Goal: Task Accomplishment & Management: Use online tool/utility

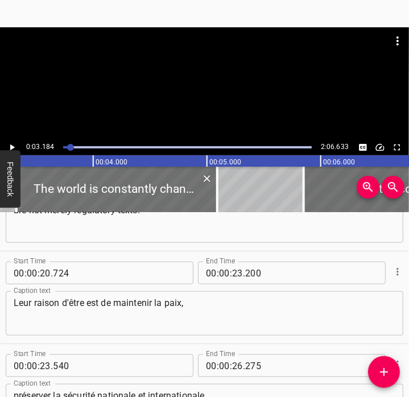
scroll to position [613, 0]
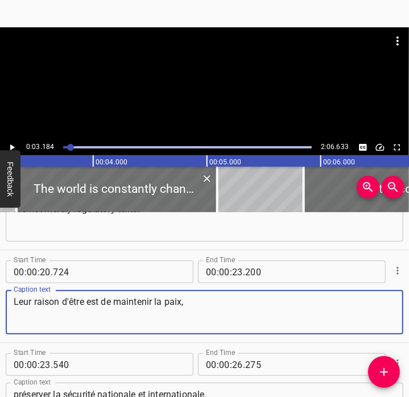
drag, startPoint x: 193, startPoint y: 311, endPoint x: 5, endPoint y: 301, distance: 188.5
click at [6, 301] on div "Leur raison d'être est de maintenir la paix, Caption text" at bounding box center [204, 312] width 397 height 44
paste textarea "Their purpose is to maintain peace"
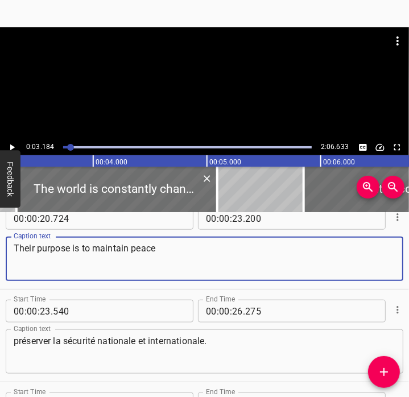
scroll to position [688, 0]
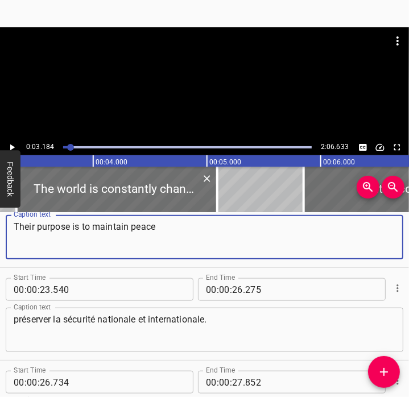
type textarea "Their purpose is to maintain peace"
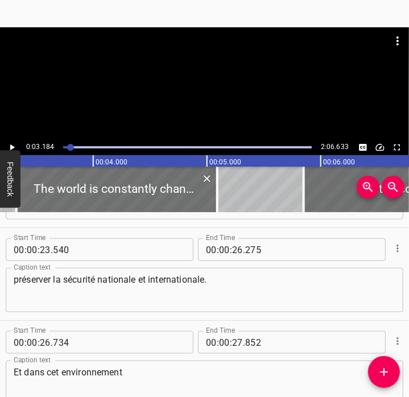
scroll to position [729, 0]
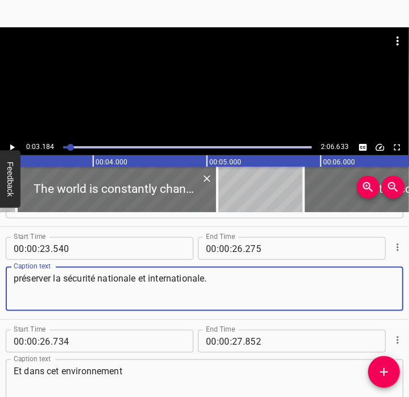
click at [243, 298] on textarea "préserver la sécurité nationale et internationale." at bounding box center [204, 289] width 381 height 32
paste textarea "and protect both national and international security"
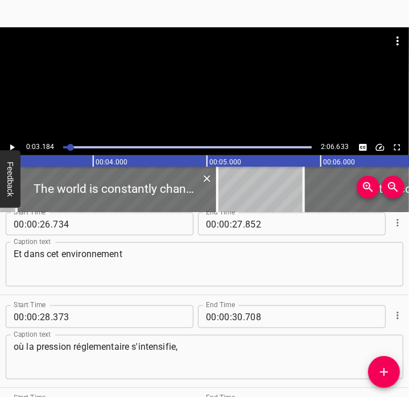
scroll to position [846, 0]
type textarea "and protect both national and international security."
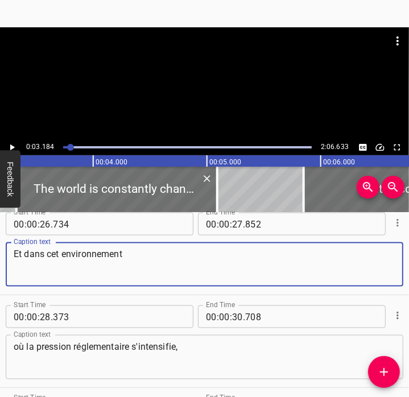
drag, startPoint x: 223, startPoint y: 260, endPoint x: 1, endPoint y: 244, distance: 223.3
click at [1, 244] on div "Start Time 00 : 00 : 26 . 734 Start Time End Time 00 : 00 : 27 . 852 End Time C…" at bounding box center [204, 248] width 409 height 92
paste textarea "In this increasingly demanding"
type textarea "In this increasingly demanding"
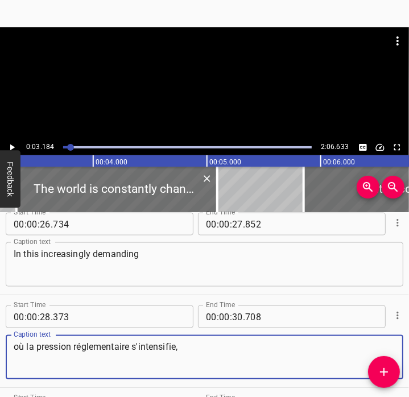
drag, startPoint x: 296, startPoint y: 343, endPoint x: -3, endPoint y: 355, distance: 298.7
click at [0, 355] on html "Caption Editor Batch Transcribe Account Privacy Contact 0:03.184 2:06.633 00:00…" at bounding box center [204, 198] width 409 height 397
paste textarea "regulatory environment"
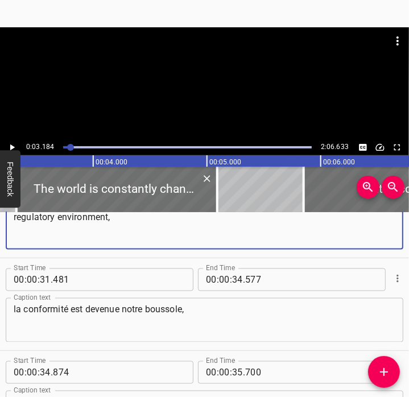
scroll to position [983, 0]
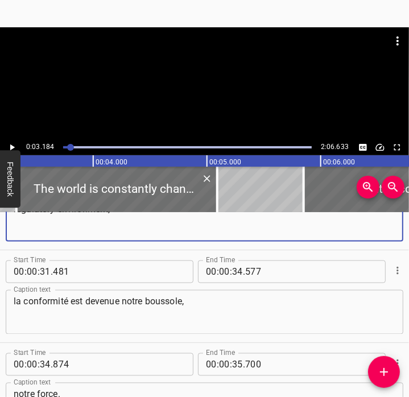
type textarea "regulatory environment,"
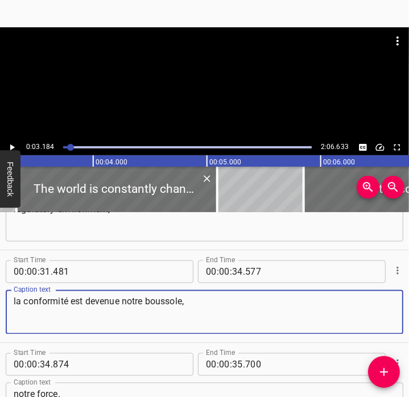
click at [231, 313] on textarea "la conformité est devenue notre boussole," at bounding box center [204, 312] width 381 height 32
paste textarea "compliance has become our compass"
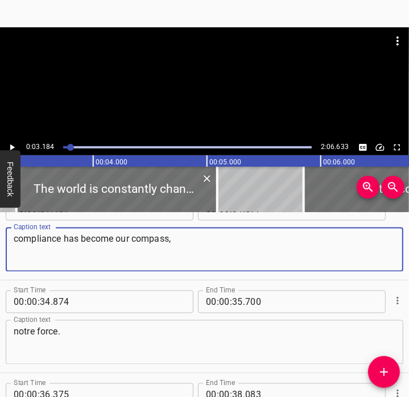
scroll to position [1047, 0]
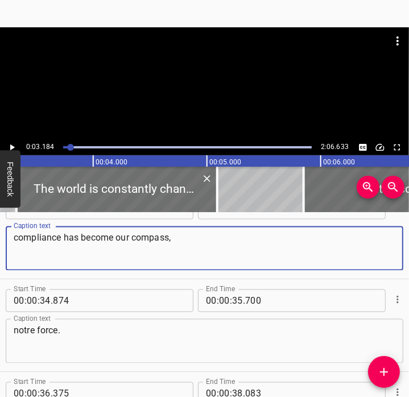
type textarea "compliance has become our compass,"
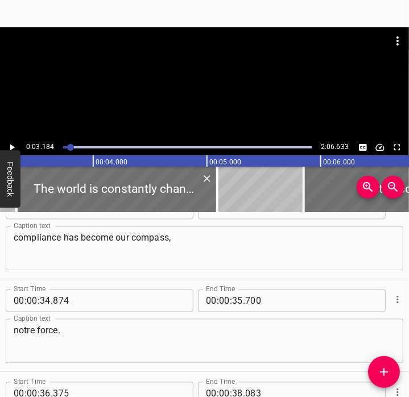
click at [99, 335] on textarea "notre force." at bounding box center [204, 341] width 381 height 32
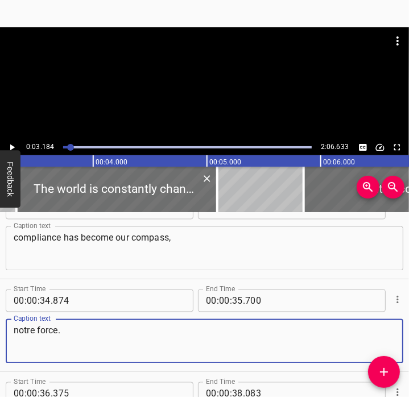
paste textarea "our strength"
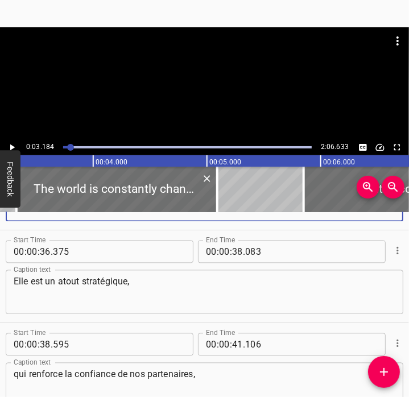
scroll to position [1189, 0]
type textarea "our strength."
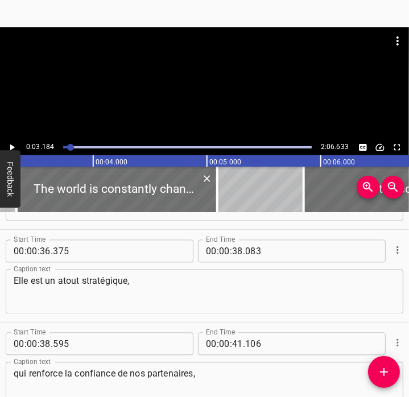
click at [170, 296] on textarea "Elle est un atout stratégique," at bounding box center [204, 292] width 381 height 32
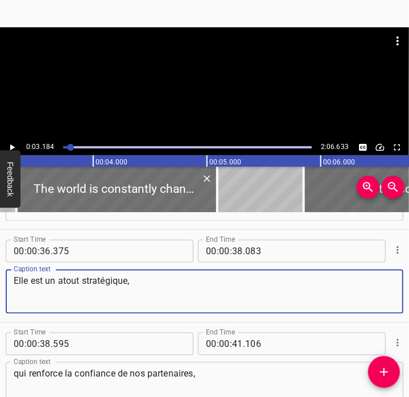
paste textarea "It is a strategic asset"
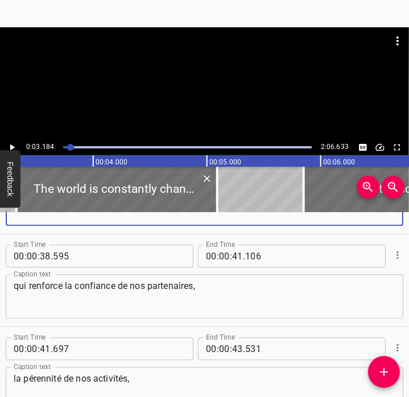
scroll to position [1281, 0]
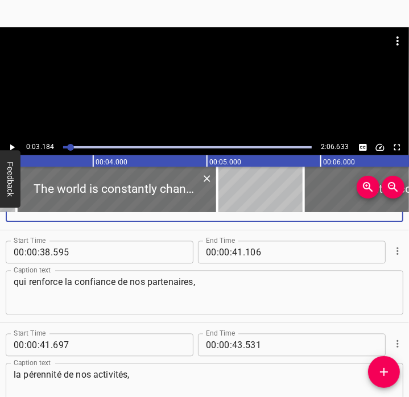
type textarea "It is a strategic asset"
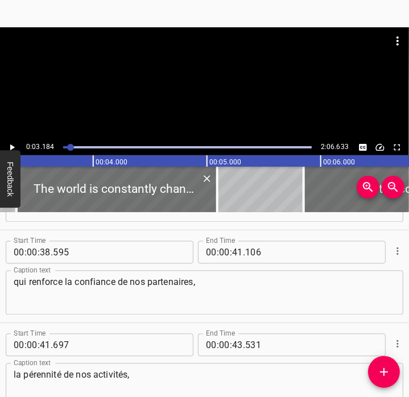
click at [246, 284] on textarea "qui renforce la confiance de nos partenaires," at bounding box center [204, 292] width 381 height 32
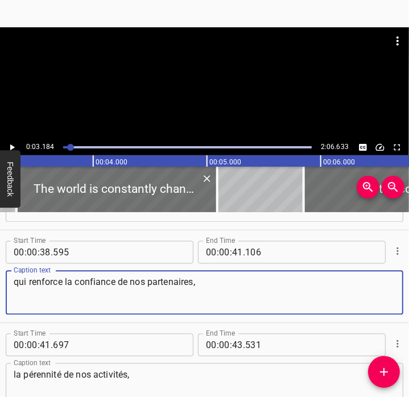
paste textarea "that strengthens our partners’ trust,"
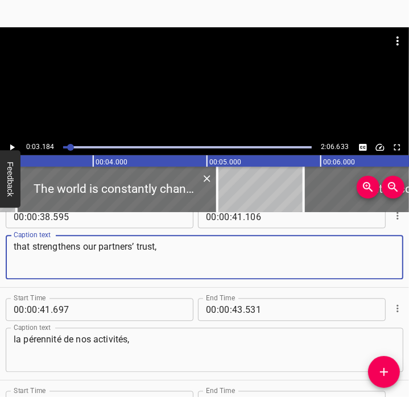
scroll to position [1319, 0]
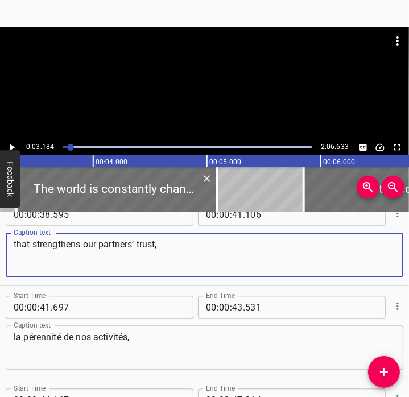
type textarea "that strengthens our partners’ trust,"
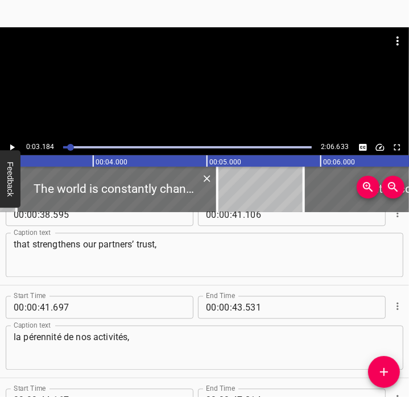
click at [186, 327] on div "la pérennité de nos activités, Caption text" at bounding box center [204, 347] width 397 height 44
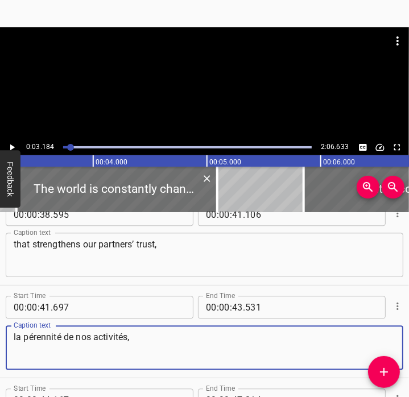
click at [165, 338] on textarea "la pérennité de nos activités," at bounding box center [204, 347] width 381 height 32
paste textarea "safeguards the sustainability of our operations"
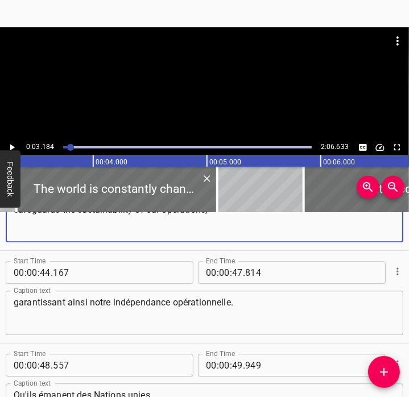
scroll to position [1446, 0]
type textarea "safeguards the sustainability of our operations,"
click at [261, 308] on textarea "garantissant ainsi notre indépendance opérationnelle." at bounding box center [204, 313] width 381 height 32
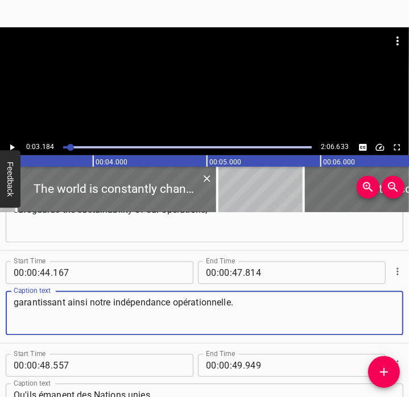
paste textarea "and ensures our operational independenc"
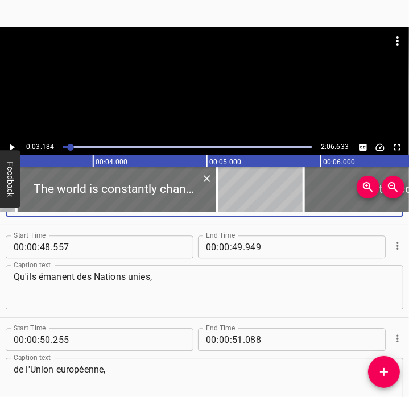
scroll to position [1572, 0]
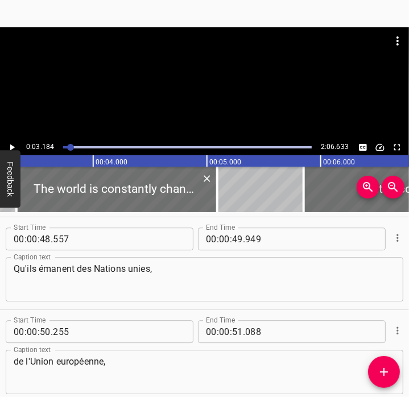
type textarea "and ensures our operational independence."
click at [180, 273] on textarea "Qu'ils émanent des Nations unies," at bounding box center [204, 279] width 381 height 32
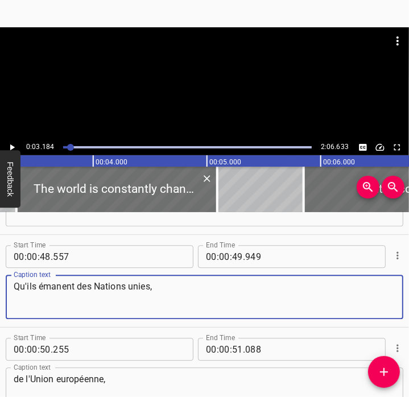
scroll to position [1555, 0]
paste textarea "Whether imposed by the United Nation"
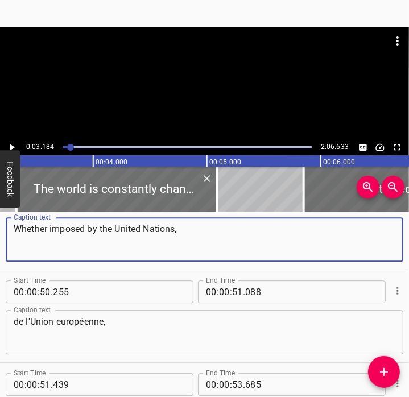
scroll to position [1612, 0]
type textarea "Whether imposed by the United Nations,"
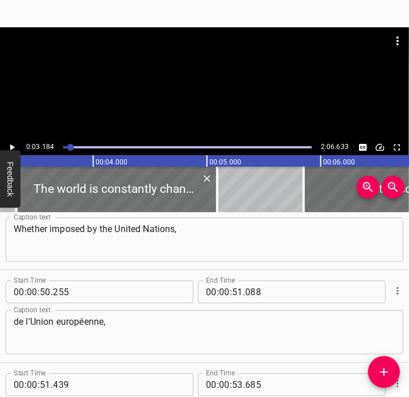
click at [183, 317] on textarea "de l'Union européenne," at bounding box center [204, 332] width 381 height 32
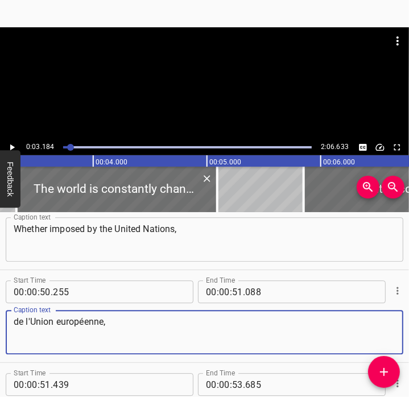
paste textarea "the European Union"
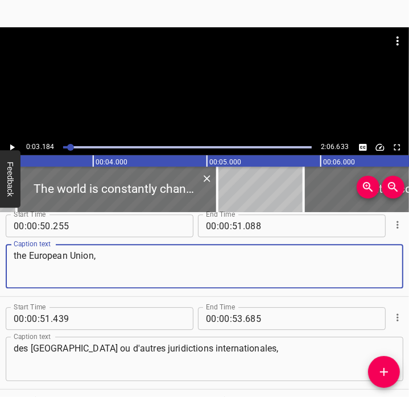
scroll to position [1680, 0]
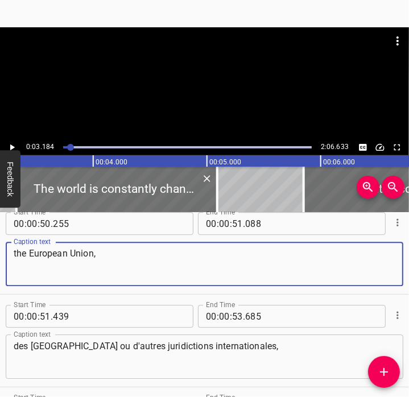
type textarea "the European Union,"
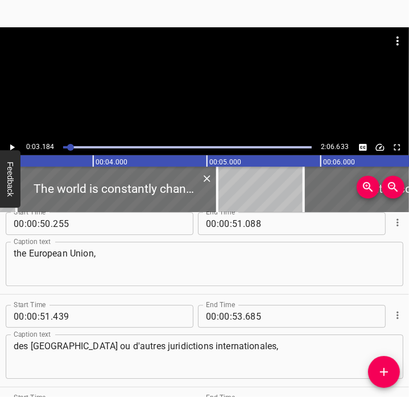
click at [250, 356] on textarea "des [GEOGRAPHIC_DATA] ou d'autres juridictions internationales," at bounding box center [204, 356] width 381 height 32
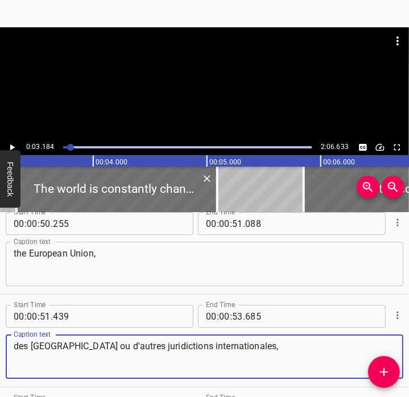
paste textarea "the [GEOGRAPHIC_DATA], or other international jurisdictions"
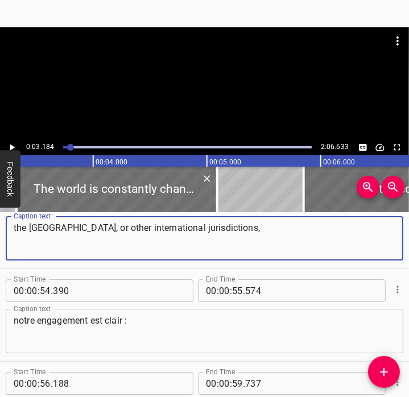
scroll to position [1800, 0]
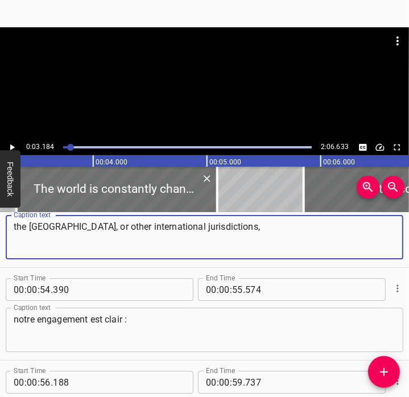
type textarea "the [GEOGRAPHIC_DATA], or other international jurisdictions,"
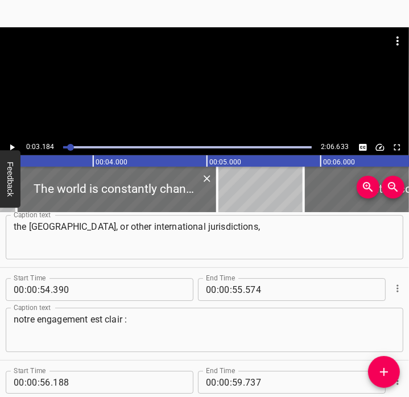
click at [146, 332] on textarea "notre engagement est clair :" at bounding box center [204, 330] width 381 height 32
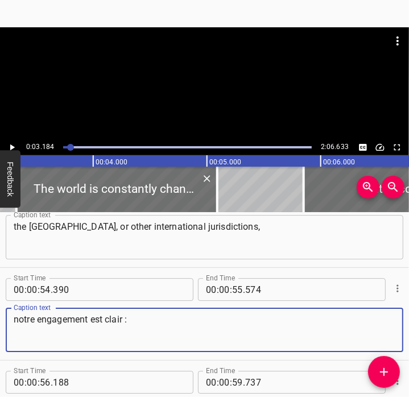
paste textarea "our commitment is clear"
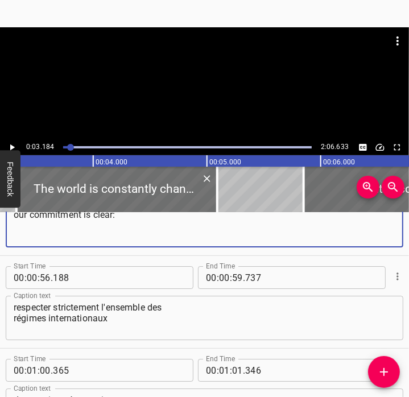
scroll to position [1906, 0]
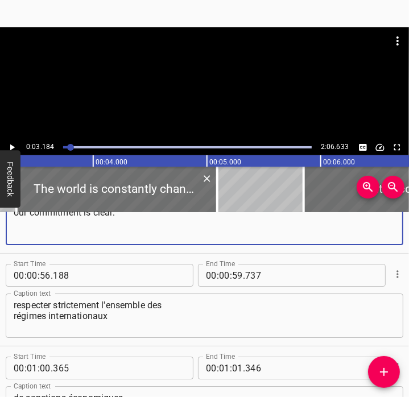
type textarea "our commitment is clear:"
click at [11, 316] on div "respecter strictement l'ensemble des régimes internationaux Caption text" at bounding box center [204, 315] width 397 height 44
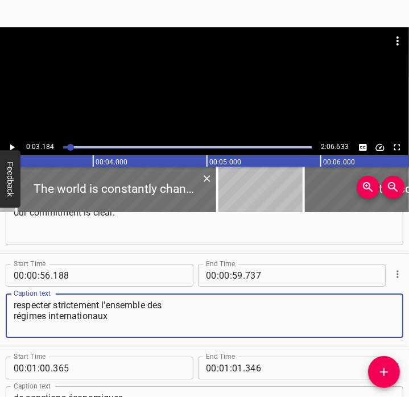
click at [16, 316] on textarea "respecter strictement l'ensemble des régimes internationaux" at bounding box center [204, 316] width 381 height 32
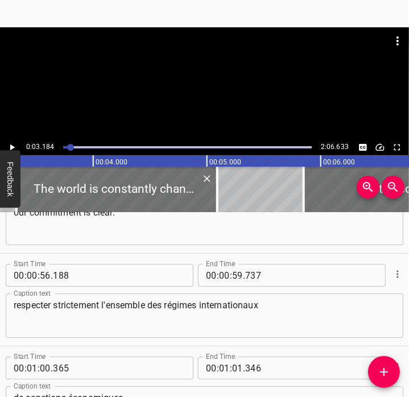
click at [302, 301] on textarea "respecter strictement l'ensemble des régimes internationaux" at bounding box center [204, 316] width 381 height 32
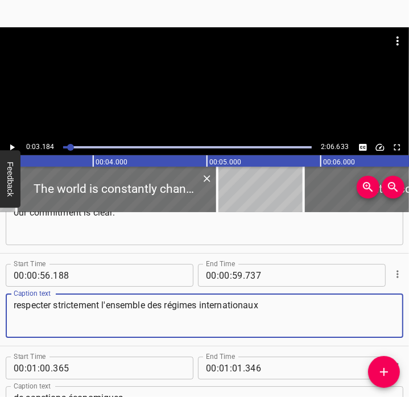
paste textarea "to strictly comply with all INTERNATIONAL regimes"
click at [188, 308] on textarea "to strictly comply with all INTERNATIONAL regimes" at bounding box center [204, 316] width 381 height 32
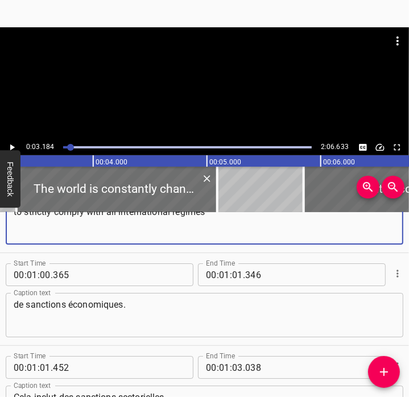
scroll to position [2000, 0]
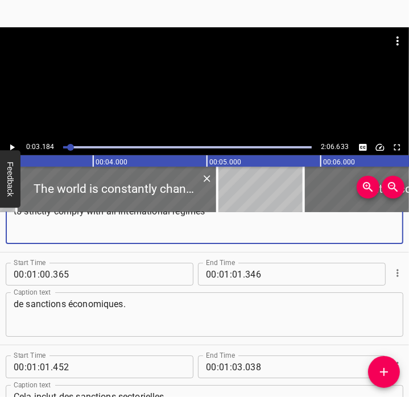
type textarea "to strictly comply with all international regimes"
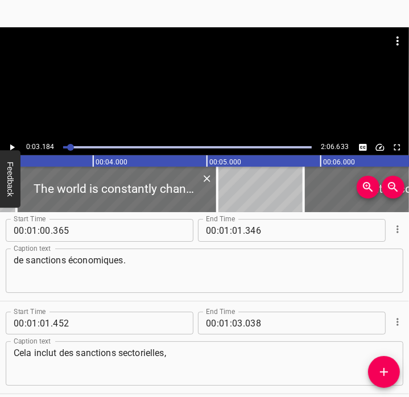
scroll to position [2045, 0]
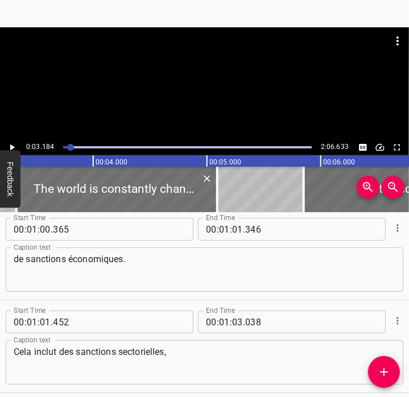
click at [222, 276] on textarea "de sanctions économiques." at bounding box center [204, 270] width 381 height 32
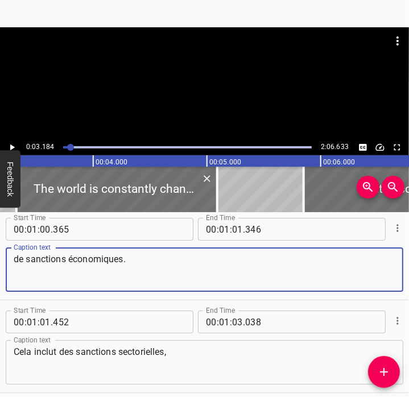
paste textarea "of economic sanction"
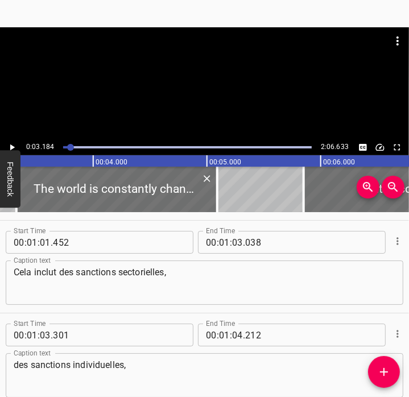
scroll to position [2128, 0]
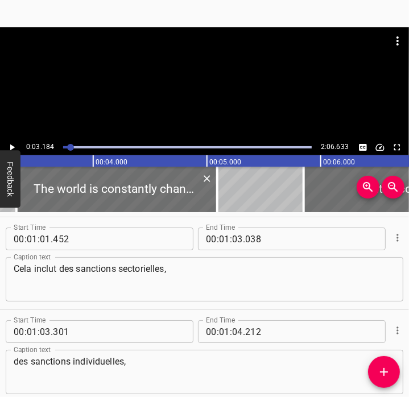
type textarea "of economic sanctions."
click at [171, 283] on textarea "Cela inclut des sanctions sectorielles," at bounding box center [204, 279] width 381 height 32
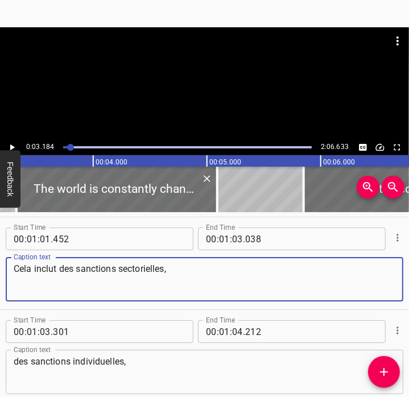
paste textarea "This includes sectoral sanctions,"
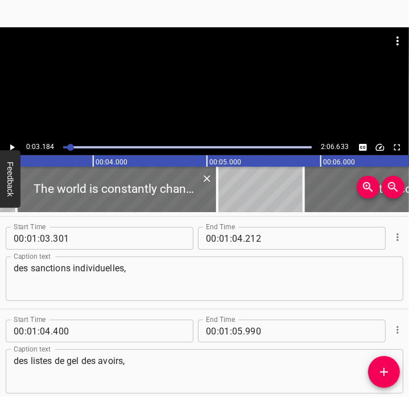
scroll to position [2224, 0]
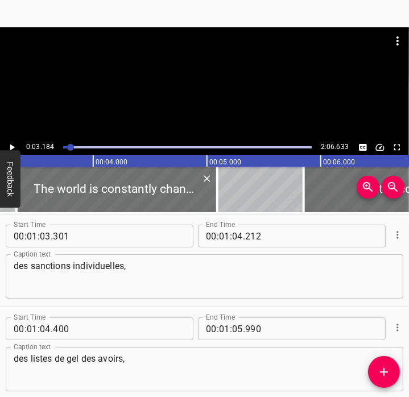
type textarea "This includes sectoral sanctions,"
click at [179, 271] on textarea "des sanctions individuelles," at bounding box center [204, 276] width 381 height 32
click at [196, 273] on textarea "des sanctions individuelles," at bounding box center [204, 276] width 381 height 32
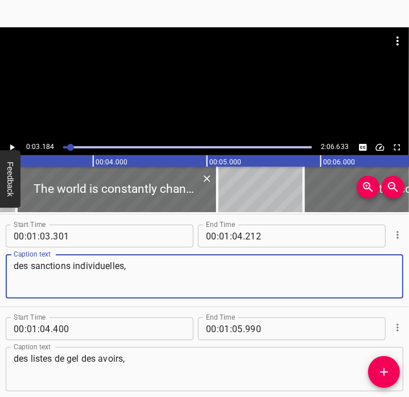
paste textarea "individual sanctions"
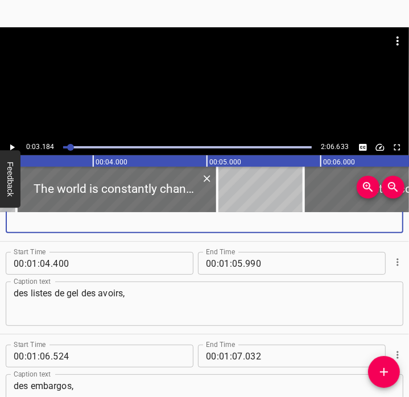
scroll to position [2292, 0]
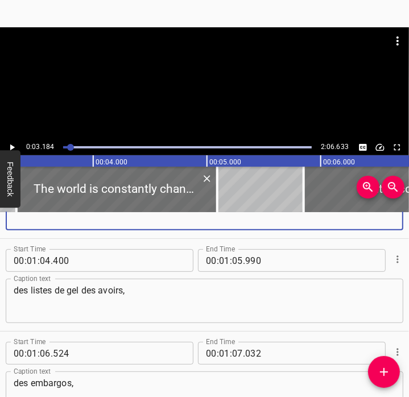
type textarea "individual sanctions,"
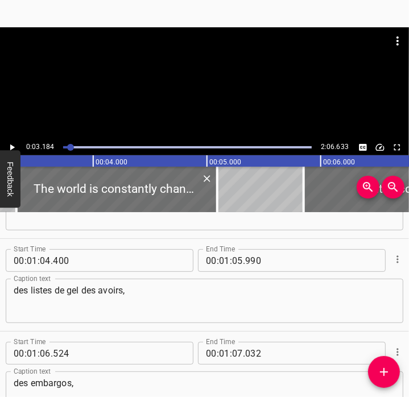
click at [292, 298] on textarea "des listes de gel des avoirs," at bounding box center [204, 301] width 381 height 32
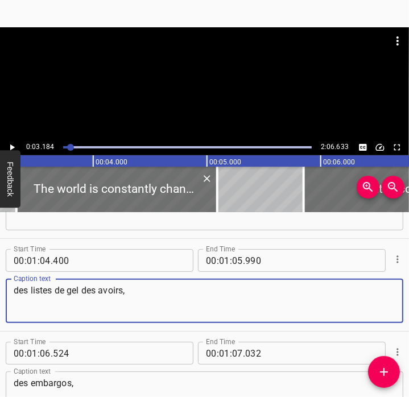
paste textarea "asset freezes"
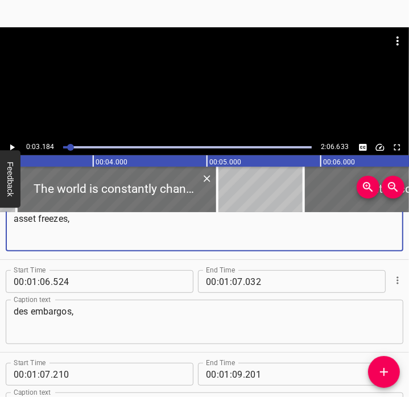
scroll to position [2365, 0]
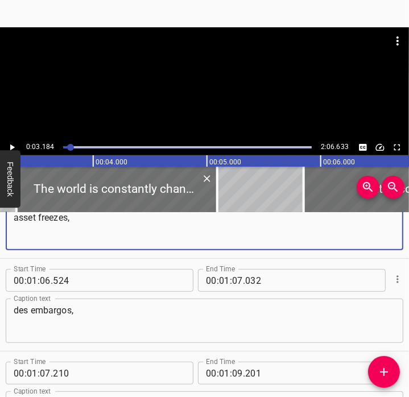
type textarea "asset freezes,"
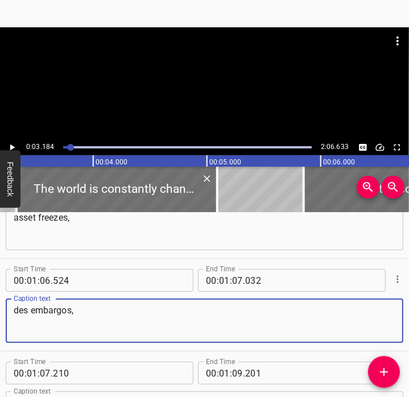
click at [68, 310] on textarea "des embargos," at bounding box center [204, 321] width 381 height 32
paste textarea "embargoe"
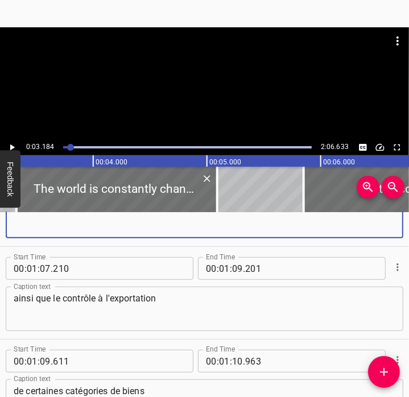
scroll to position [2469, 0]
type textarea "embargoes,"
click at [284, 305] on textarea "ainsi que le contrôle à l'exportation" at bounding box center [204, 309] width 381 height 32
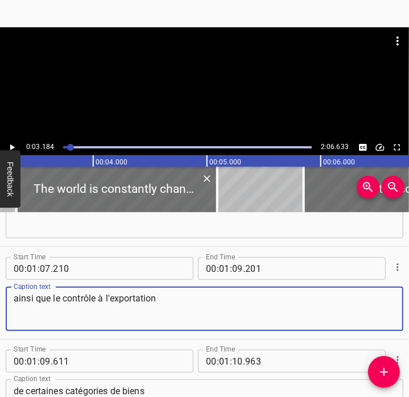
paste textarea "s well as the export control"
type textarea "as well as the export control"
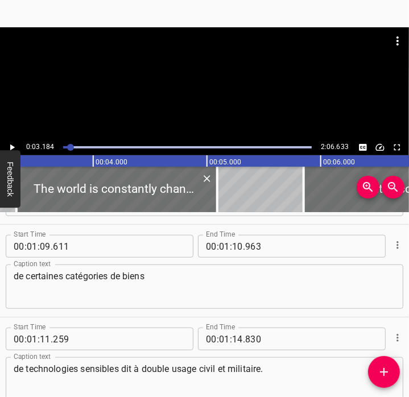
scroll to position [2589, 0]
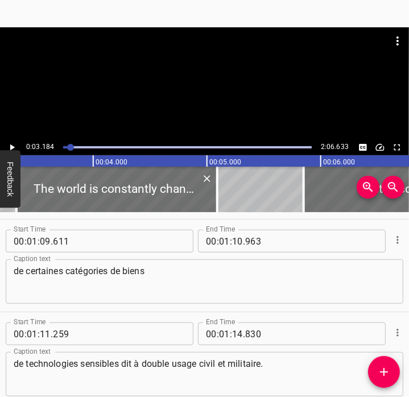
click at [161, 284] on textarea "de certaines catégories de biens" at bounding box center [204, 281] width 381 height 32
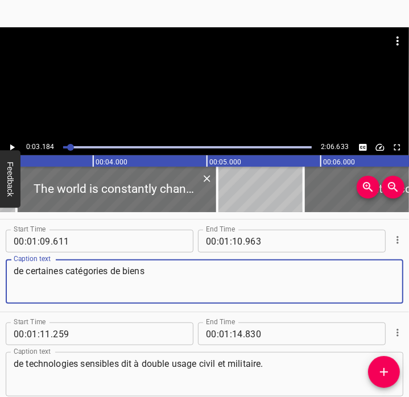
paste textarea "of certain categories of sensitive"
type textarea "of certain categories of sensitive"
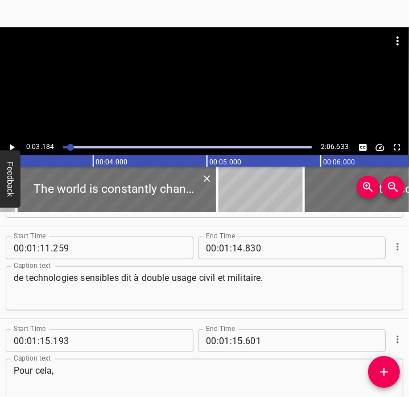
scroll to position [2682, 0]
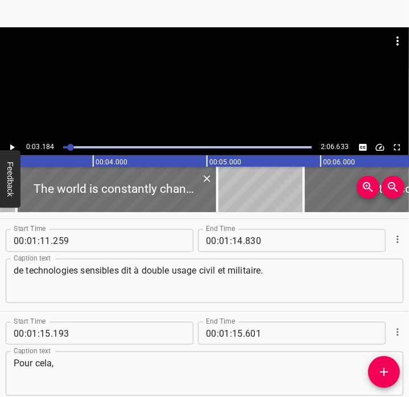
click at [289, 283] on textarea "de technologies sensibles dit à double usage civil et militaire." at bounding box center [204, 281] width 381 height 32
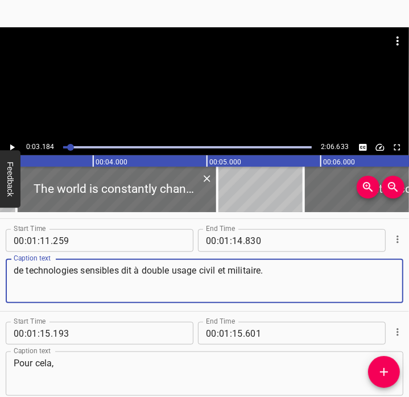
paste textarea "ual-use goods and technologies (civil and military)"
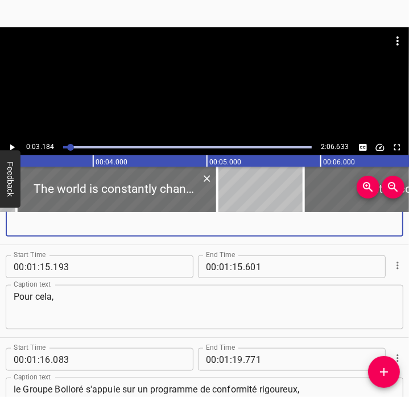
scroll to position [2753, 0]
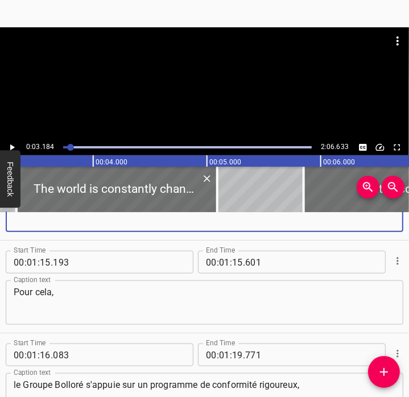
type textarea "dual-use goods and technologies (civil and military)."
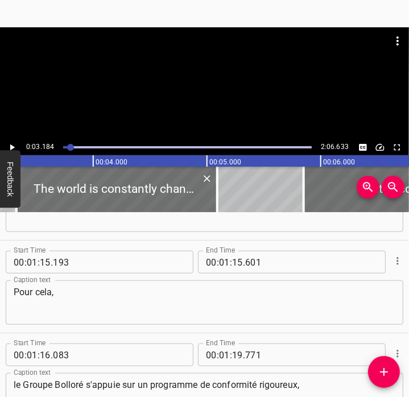
click at [76, 271] on input "193" at bounding box center [105, 262] width 104 height 23
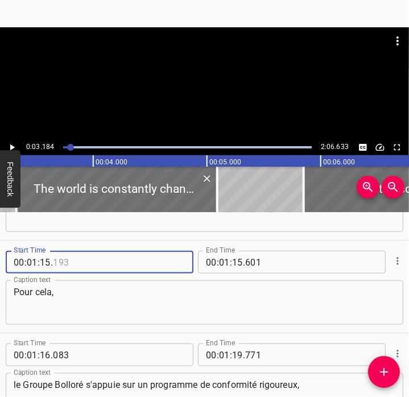
type input "193"
click at [69, 303] on textarea "Pour cela," at bounding box center [204, 302] width 381 height 32
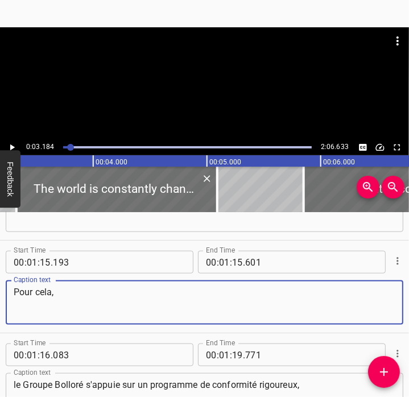
paste textarea "To achieve this"
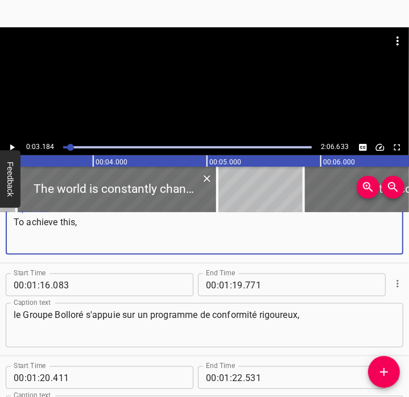
scroll to position [2824, 0]
type textarea "To achieve this,"
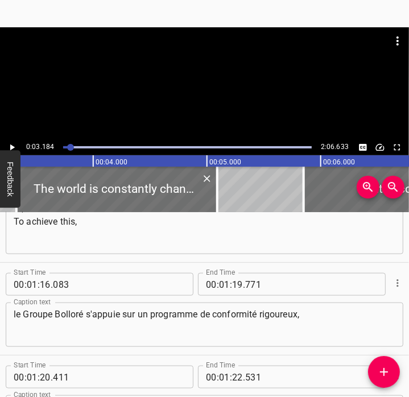
click at [279, 319] on textarea "le Groupe Bolloré s'appuie sur un programme de conformité rigoureux," at bounding box center [204, 325] width 381 height 32
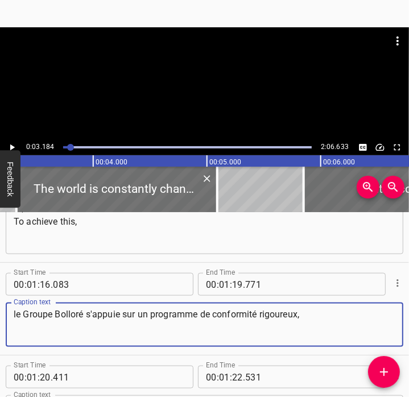
click at [300, 319] on textarea "le Groupe Bolloré s'appuie sur un programme de conformité rigoureux," at bounding box center [204, 325] width 381 height 32
paste textarea "the Bolloré Group relies on a rigorous Compliance Program"
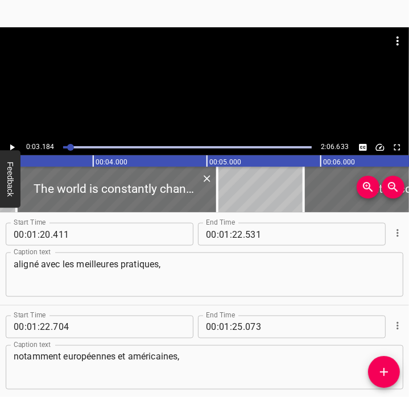
scroll to position [2960, 0]
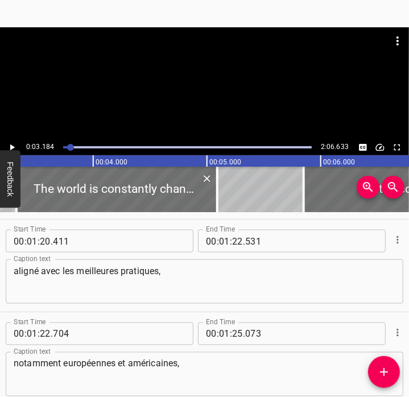
type textarea "the Bolloré Group relies on a rigorous Compliance Program,"
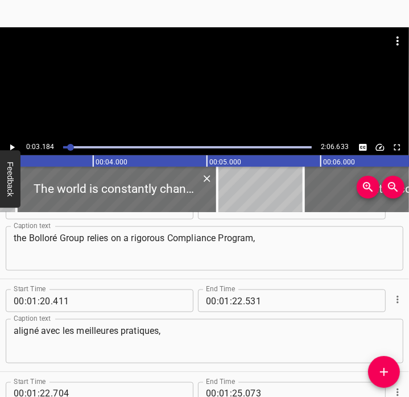
scroll to position [2901, 0]
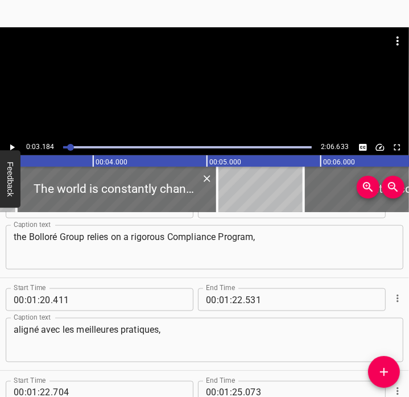
click at [327, 329] on textarea "aligné avec les meilleures pratiques," at bounding box center [204, 340] width 381 height 32
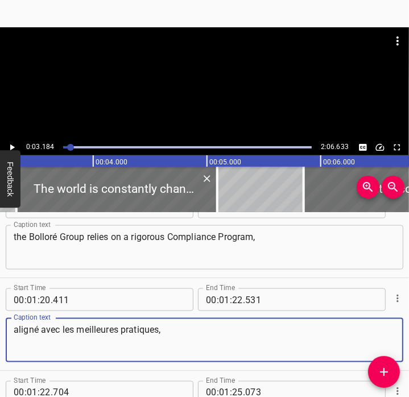
paste textarea "ed with best practices"
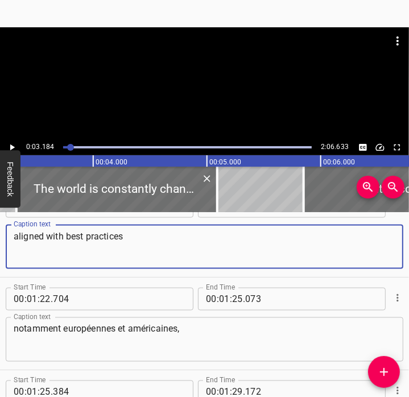
scroll to position [2994, 0]
type textarea "aligned with best practices,"
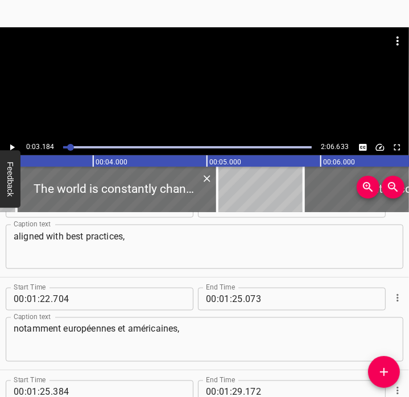
click at [189, 326] on textarea "notamment européennes et américaines," at bounding box center [204, 339] width 381 height 32
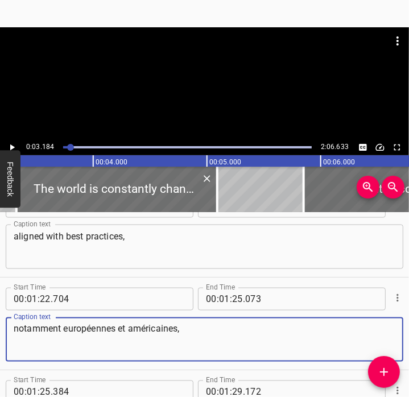
paste textarea "particularly European and American"
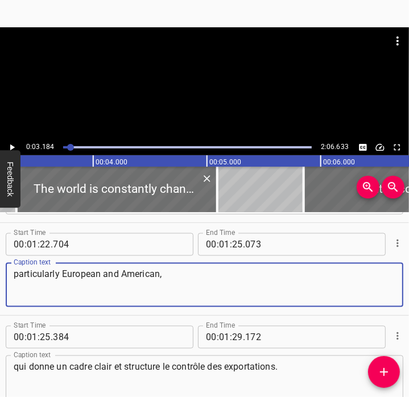
scroll to position [3085, 0]
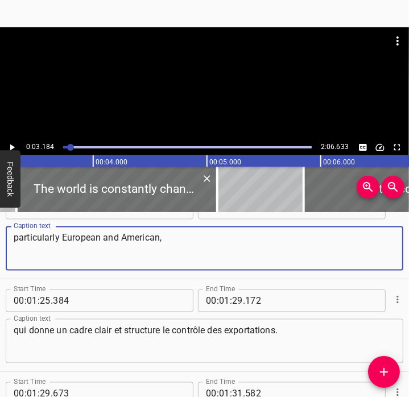
type textarea "particularly European and American,"
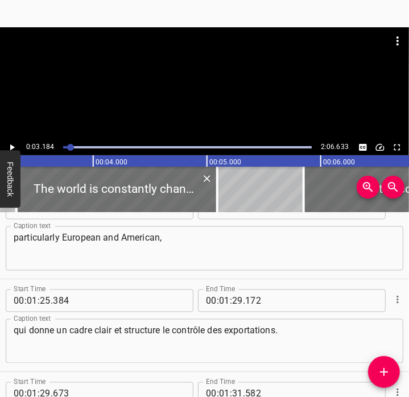
click at [300, 336] on textarea "qui donne un cadre clair et structure le contrôle des exportations." at bounding box center [204, 341] width 381 height 32
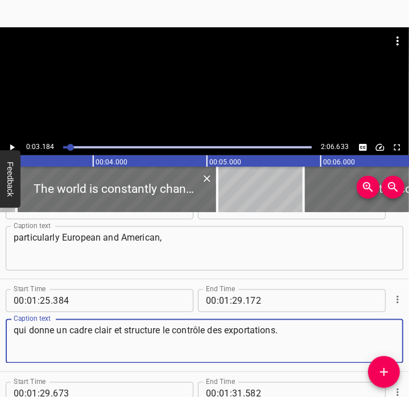
paste textarea "which provides a clear framework for structuring export control"
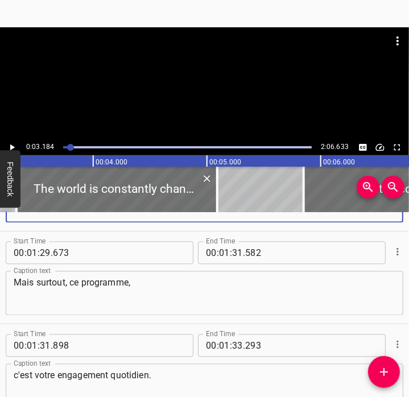
scroll to position [3224, 0]
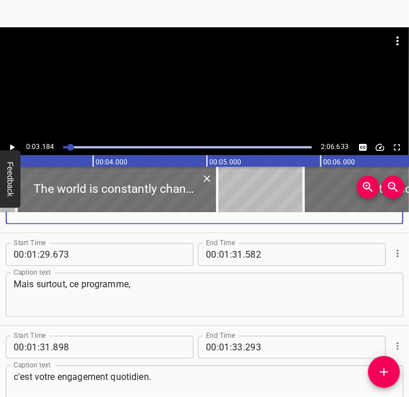
type textarea "which provides a clear framework for structuring export control."
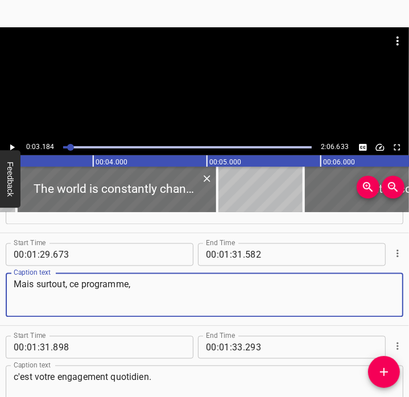
drag, startPoint x: 65, startPoint y: 284, endPoint x: -3, endPoint y: 275, distance: 68.9
click at [0, 275] on html "Caption Editor Batch Transcribe Account Privacy Contact 0:03.184 2:06.633 00:00…" at bounding box center [204, 198] width 409 height 397
paste textarea "But above all"
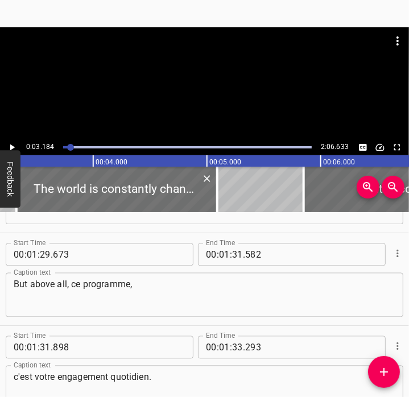
click at [148, 285] on textarea "But above all, ce programme," at bounding box center [204, 295] width 381 height 32
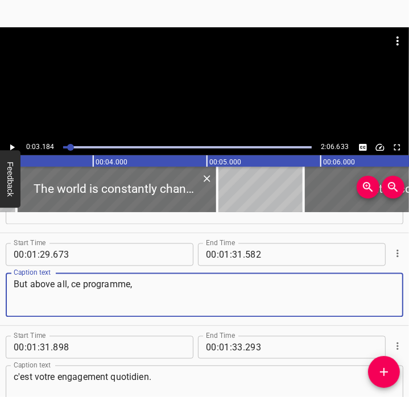
paste textarea "This program"
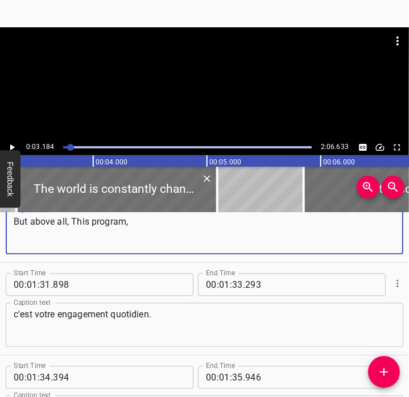
scroll to position [3291, 0]
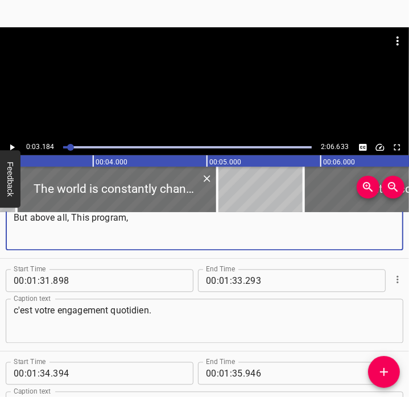
type textarea "But above all, This program,"
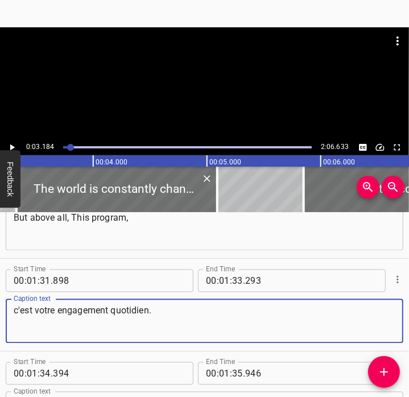
click at [196, 308] on textarea "c'est votre engagement quotidien." at bounding box center [204, 321] width 381 height 32
paste textarea "is your daily commitment"
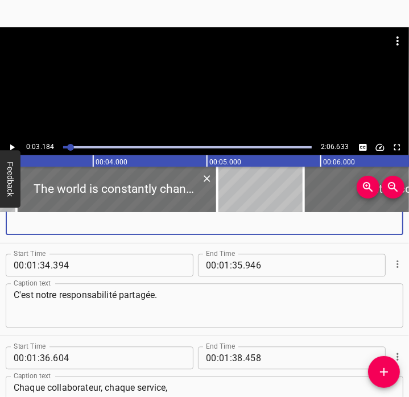
scroll to position [3401, 0]
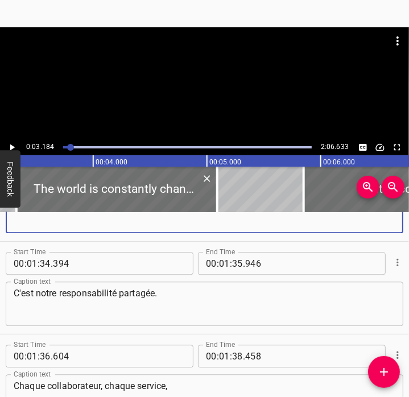
type textarea "is your daily commitment."
click at [265, 296] on textarea "C'est notre responsabilité partagée." at bounding box center [204, 304] width 381 height 32
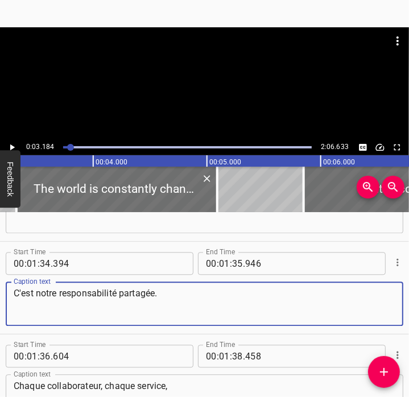
paste textarea "It is our shared responsibility"
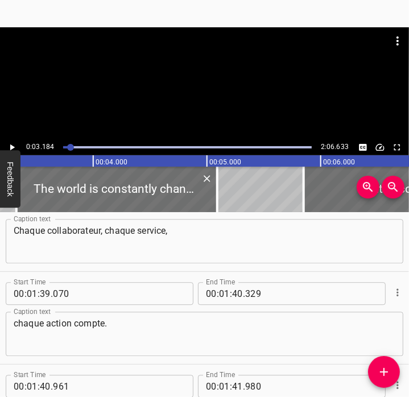
scroll to position [3555, 0]
type textarea "It is our shared responsibility."
click at [205, 234] on textarea "Chaque collaborateur, chaque service," at bounding box center [204, 242] width 381 height 32
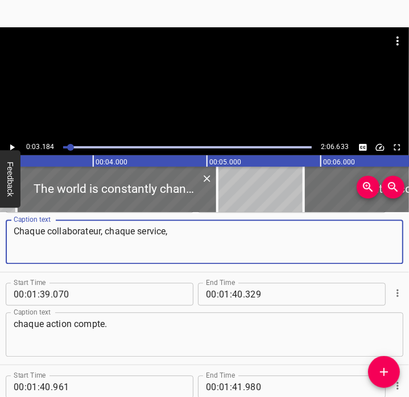
paste textarea "Every employee, every department"
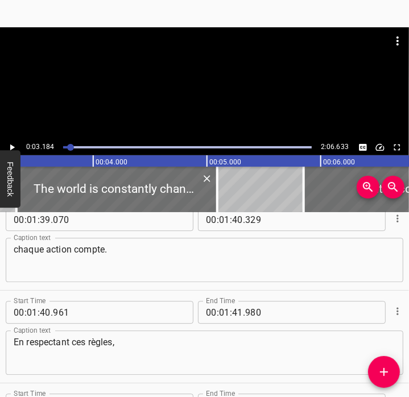
scroll to position [3631, 0]
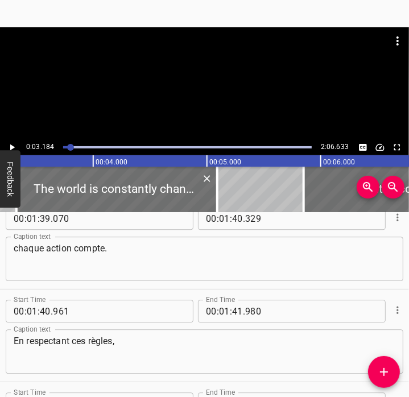
type textarea "Every employee, every department,"
click at [302, 248] on textarea "chaque action compte." at bounding box center [204, 259] width 381 height 32
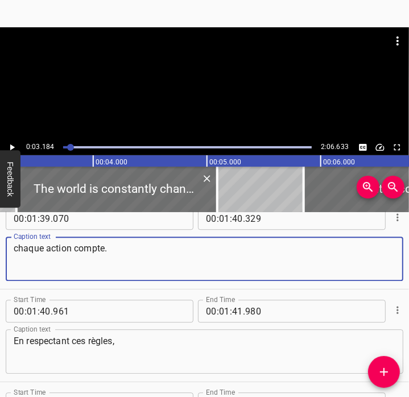
click at [302, 248] on textarea "chaque action compte." at bounding box center [204, 259] width 381 height 32
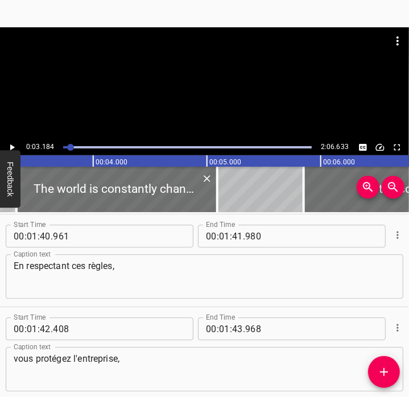
scroll to position [3713, 0]
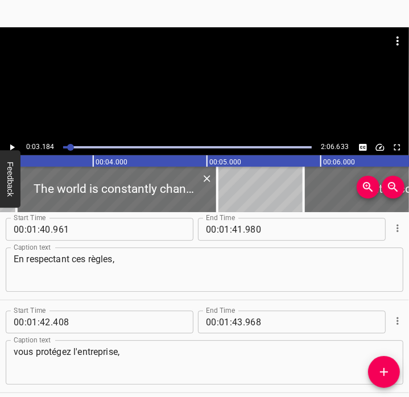
type textarea "every action matters."
click at [164, 267] on textarea "En respectant ces règles," at bounding box center [204, 270] width 381 height 32
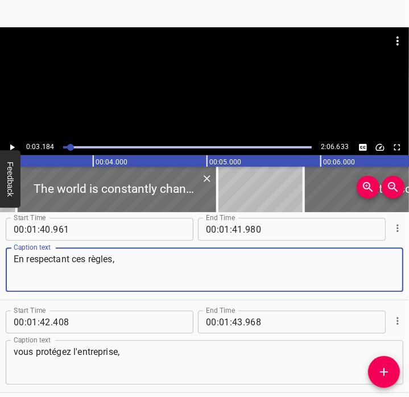
paste textarea "By complying with these ru"
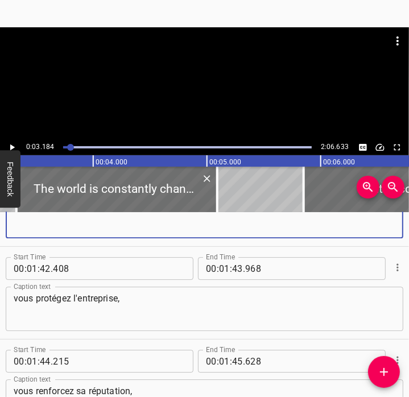
scroll to position [3778, 0]
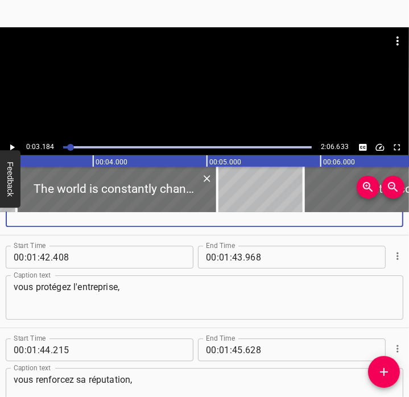
type textarea "By complying with these rules,"
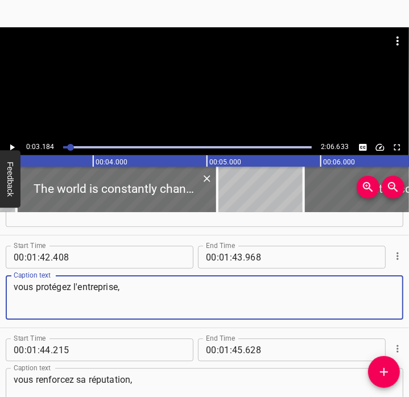
click at [121, 289] on textarea "vous protégez l'entreprise," at bounding box center [204, 297] width 381 height 32
click at [119, 290] on textarea "vous protégez l'entreprise," at bounding box center [204, 297] width 381 height 32
paste textarea "you protect the company"
click at [155, 293] on textarea "you protect the company," at bounding box center [204, 297] width 381 height 32
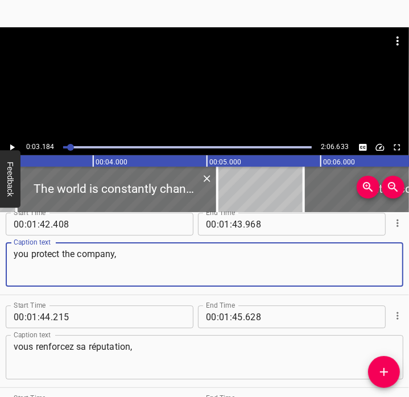
scroll to position [3812, 0]
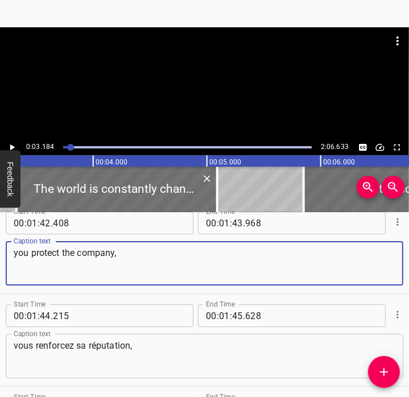
type textarea "you protect the company,"
click at [182, 330] on div "Caption text vous renforcez sa réputation, Caption text" at bounding box center [204, 354] width 397 height 51
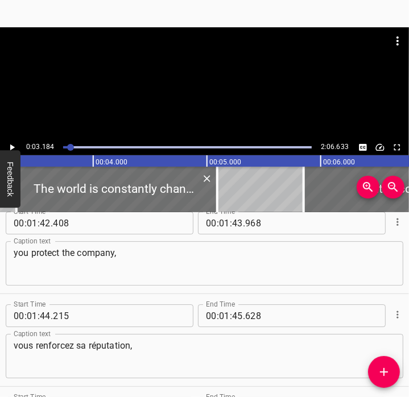
click at [158, 343] on textarea "vous renforcez sa réputation," at bounding box center [204, 356] width 381 height 32
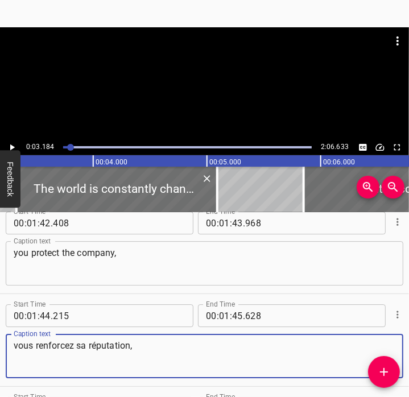
paste textarea "strengthen its reputation,"
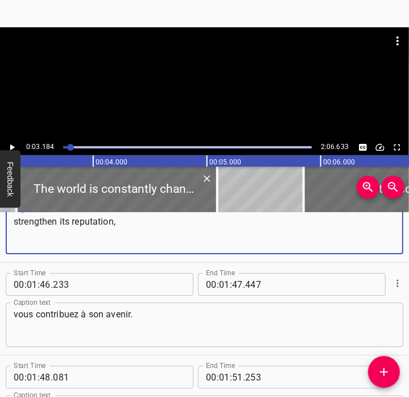
scroll to position [3937, 0]
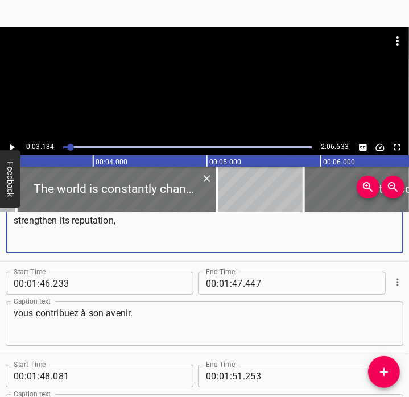
type textarea "strengthen its reputation,"
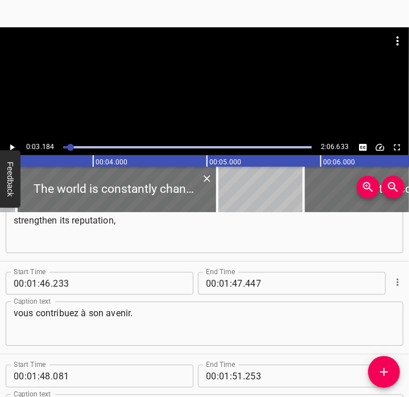
click at [232, 323] on textarea "vous contribuez à son avenir." at bounding box center [204, 324] width 381 height 32
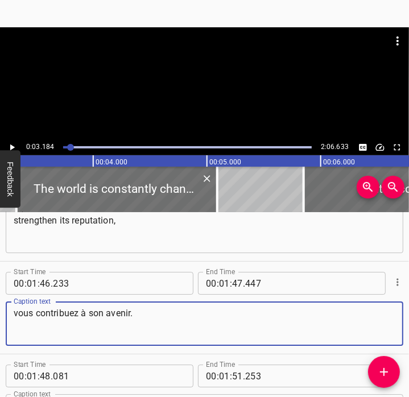
paste textarea "and contribute to its future."
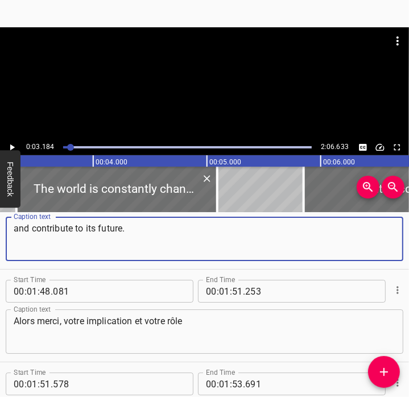
scroll to position [4022, 0]
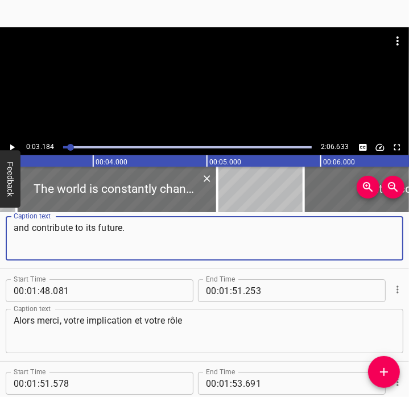
type textarea "and contribute to its future."
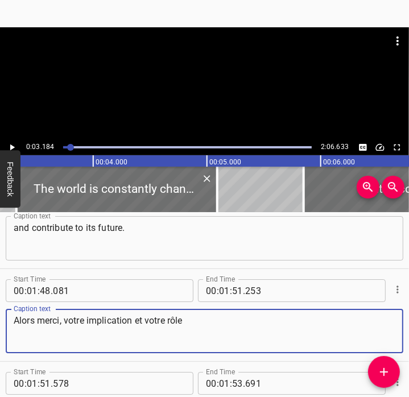
drag, startPoint x: 63, startPoint y: 321, endPoint x: -3, endPoint y: 313, distance: 66.5
click at [0, 313] on html "Caption Editor Batch Transcribe Account Privacy Contact 0:03.184 2:06.633 00:00…" at bounding box center [204, 198] width 409 height 397
paste textarea "Thank you"
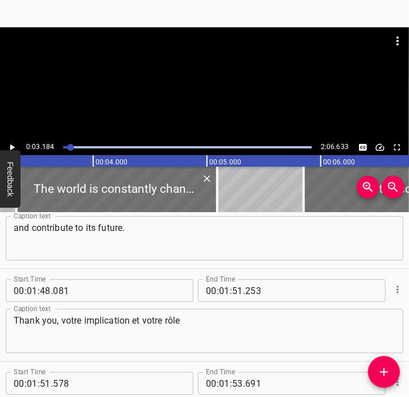
click at [248, 323] on textarea "Thank you, votre implication et votre rôle" at bounding box center [204, 331] width 381 height 32
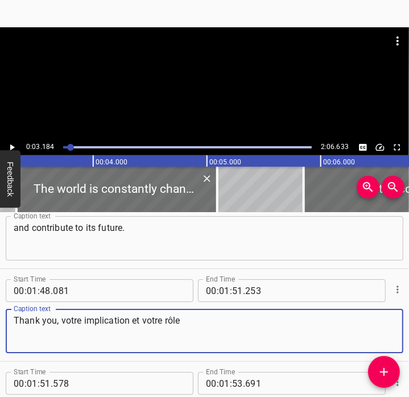
paste textarea "your dedication and your ro"
click at [17, 322] on textarea "your dedication and your role" at bounding box center [204, 331] width 381 height 32
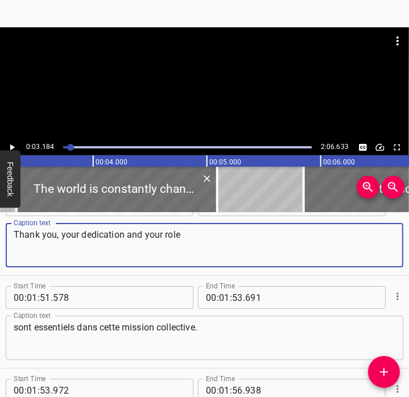
scroll to position [4115, 0]
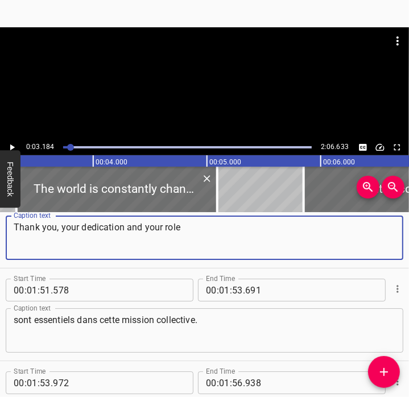
type textarea "Thank you, your dedication and your role"
click at [220, 340] on textarea "sont essentiels dans cette mission collective." at bounding box center [204, 330] width 381 height 32
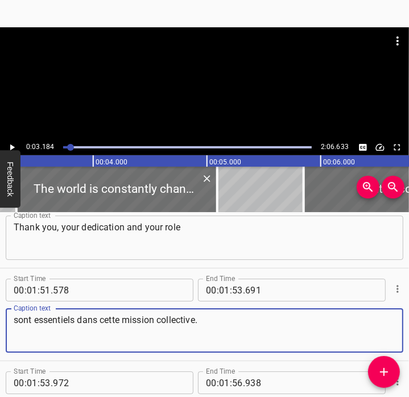
paste textarea "are essential to this collective mission"
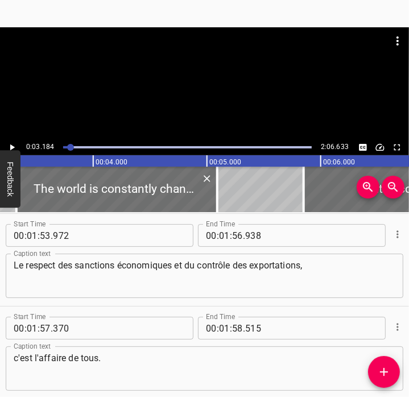
scroll to position [4263, 0]
type textarea "are essential to this collective mission."
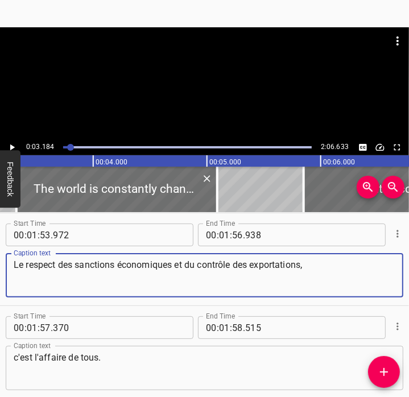
click at [198, 271] on textarea "Le respect des sanctions économiques et du contrôle des exportations," at bounding box center [204, 275] width 381 height 32
paste textarea "Compliance with economic sanctions and export control"
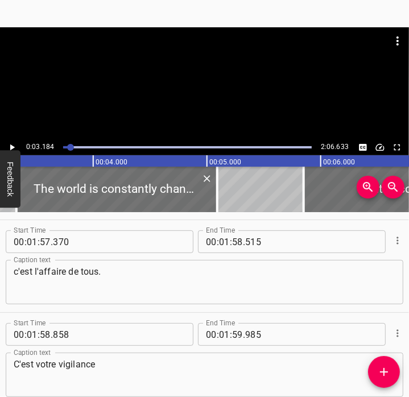
scroll to position [4350, 0]
type textarea "Compliance with economic sanctions and export control"
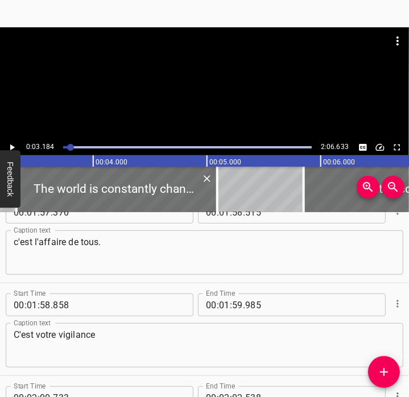
click at [179, 253] on textarea "c'est l'affaire de tous." at bounding box center [204, 252] width 381 height 32
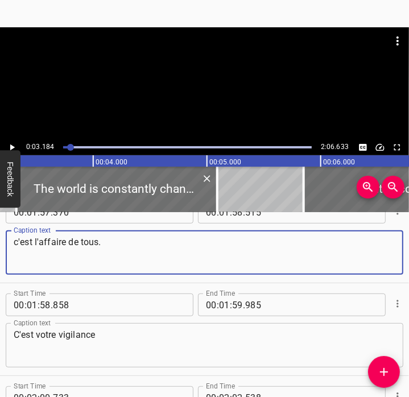
paste textarea "is everyone’s business"
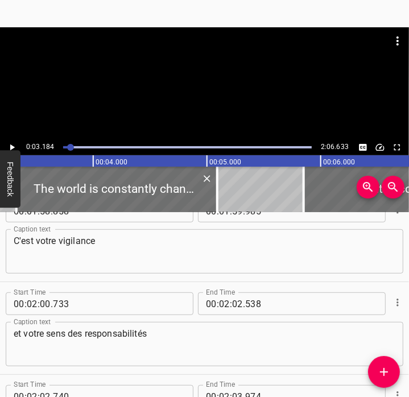
scroll to position [4484, 0]
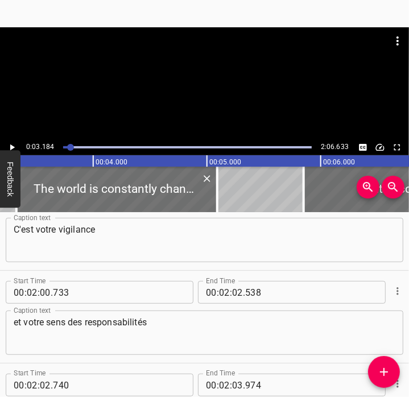
type textarea "is everyone’s business."
click at [173, 243] on textarea "C'est votre vigilance" at bounding box center [204, 240] width 381 height 32
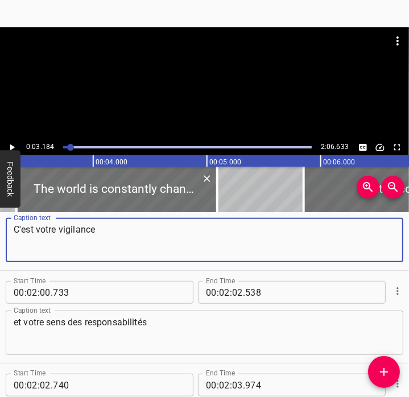
paste textarea "Your vigilance"
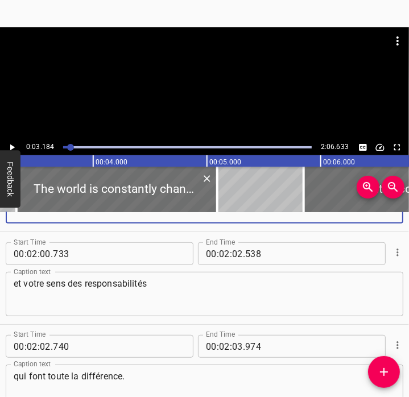
scroll to position [4523, 0]
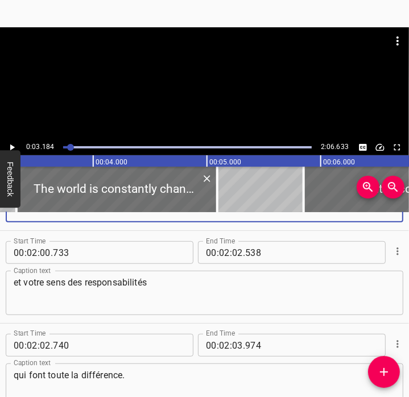
type textarea "Your vigilance"
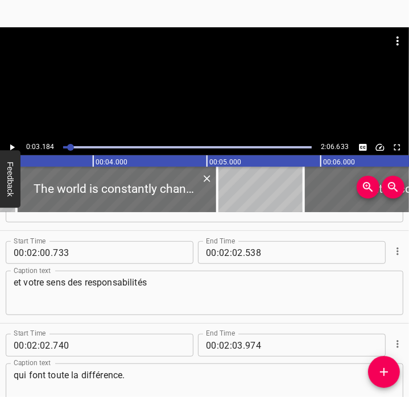
click at [209, 296] on textarea "et votre sens des responsabilités" at bounding box center [204, 293] width 381 height 32
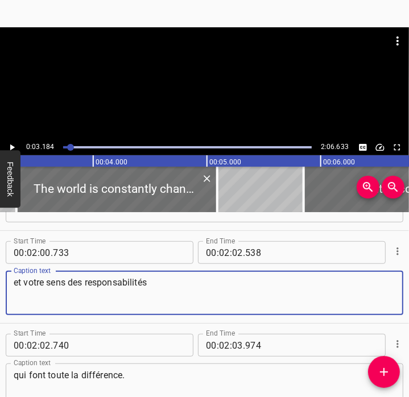
click at [210, 289] on textarea "et votre sens des responsabilités" at bounding box center [204, 293] width 381 height 32
paste textarea "and sense of responsibility"
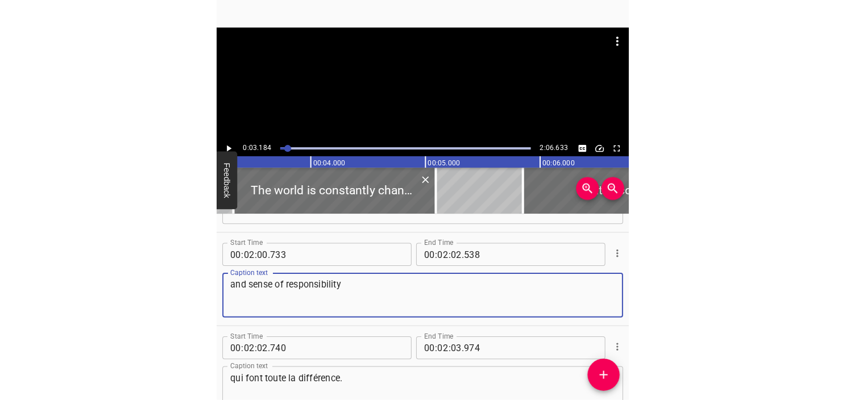
scroll to position [4594, 0]
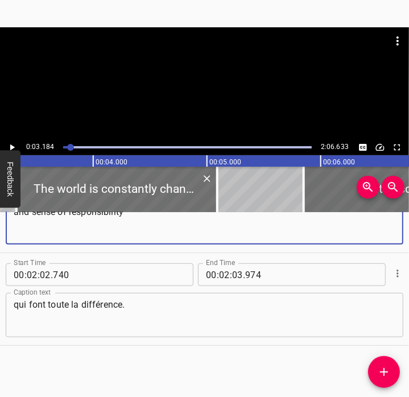
type textarea "and sense of responsibility"
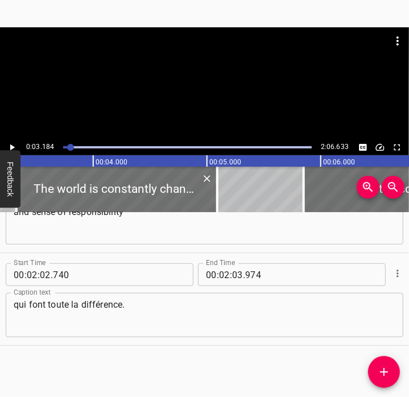
click at [254, 315] on textarea "qui font toute la différence." at bounding box center [204, 315] width 381 height 32
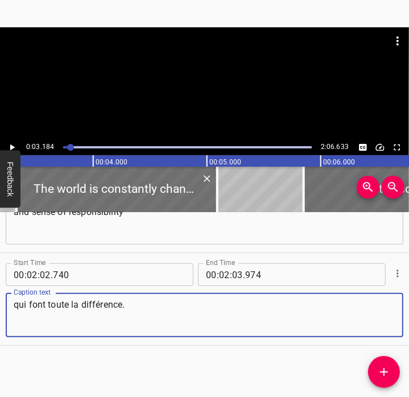
click at [254, 315] on textarea "qui font toute la différence." at bounding box center [204, 315] width 381 height 32
paste textarea "make all the diffe"
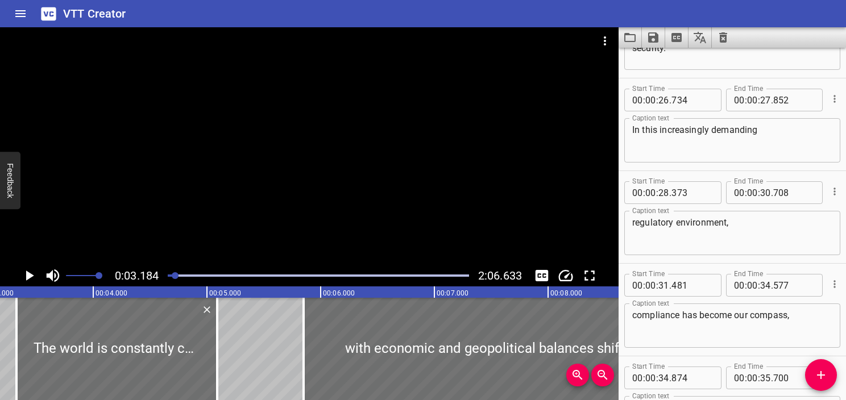
scroll to position [755, 0]
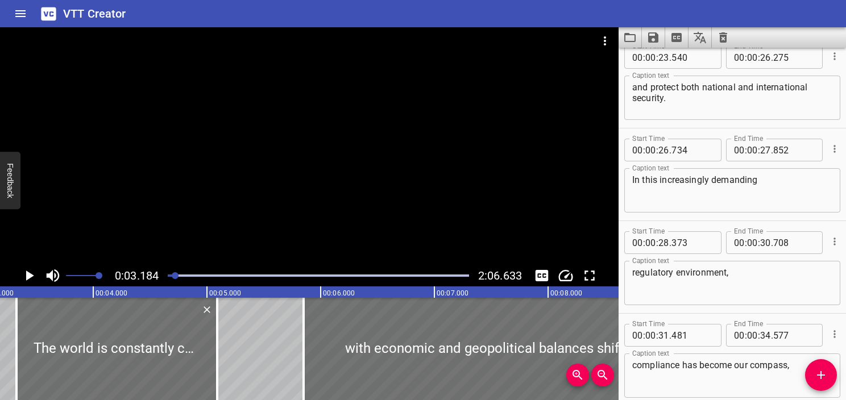
type textarea "make all the difference."
click at [86, 275] on span at bounding box center [82, 276] width 33 height 16
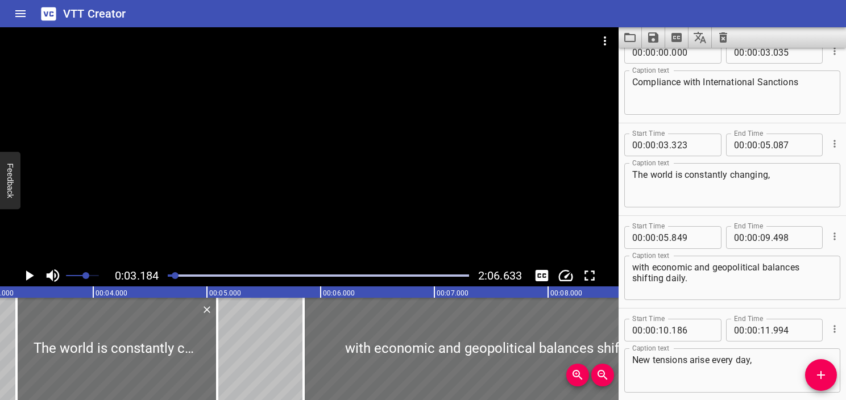
scroll to position [0, 0]
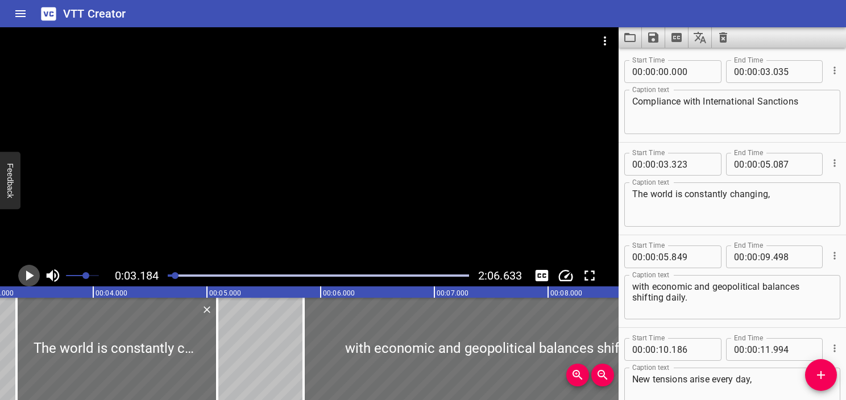
click at [26, 276] on icon "Play/Pause" at bounding box center [30, 276] width 8 height 10
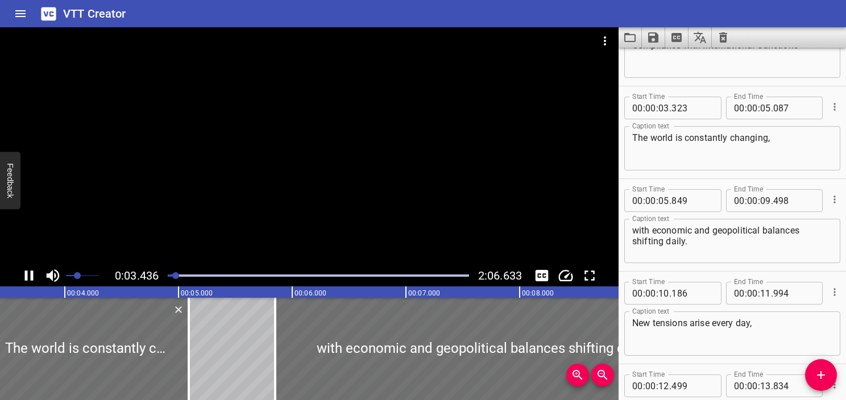
click at [77, 277] on span "Set video volume" at bounding box center [77, 275] width 7 height 7
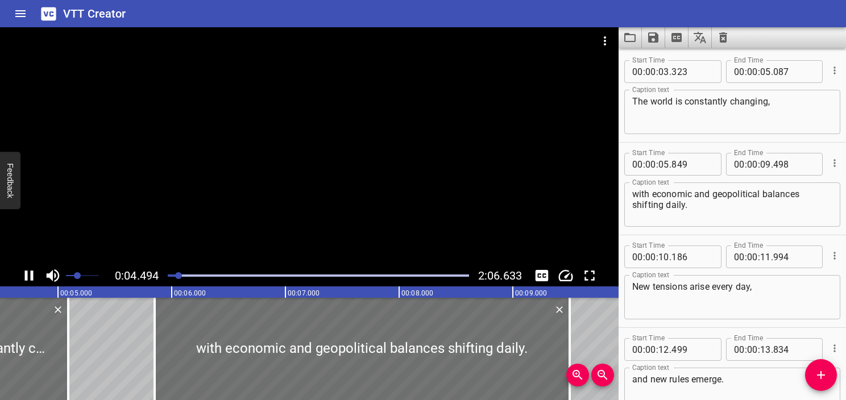
click at [77, 277] on span "Set video volume" at bounding box center [77, 275] width 7 height 7
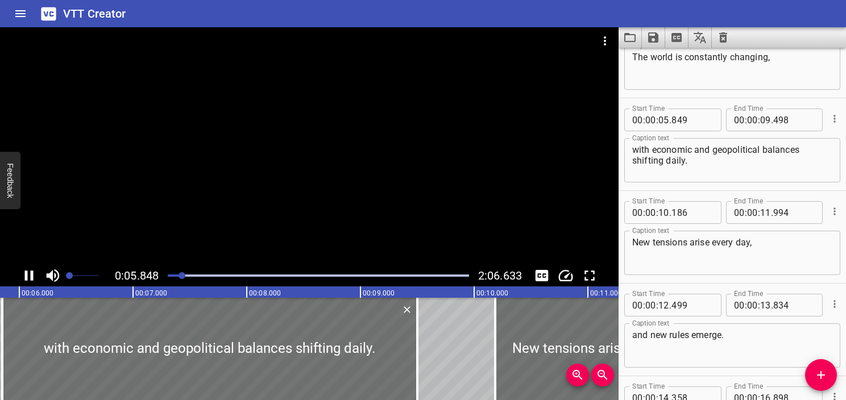
scroll to position [185, 0]
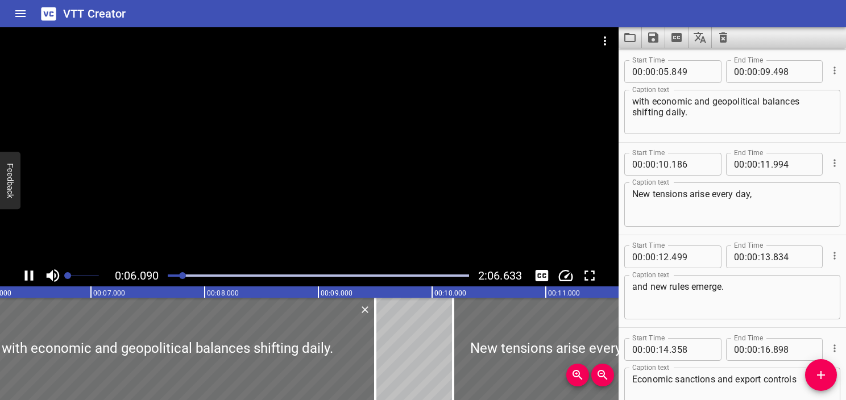
drag, startPoint x: 76, startPoint y: 277, endPoint x: 68, endPoint y: 277, distance: 8.0
click at [68, 277] on span "Set video volume" at bounding box center [67, 275] width 7 height 7
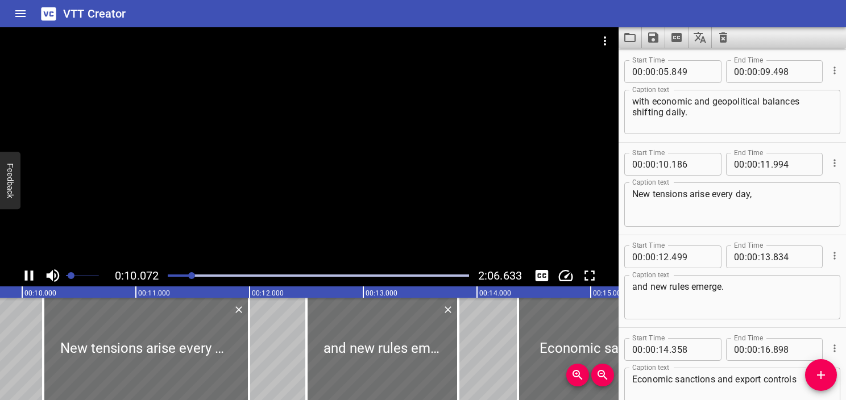
scroll to position [0, 1145]
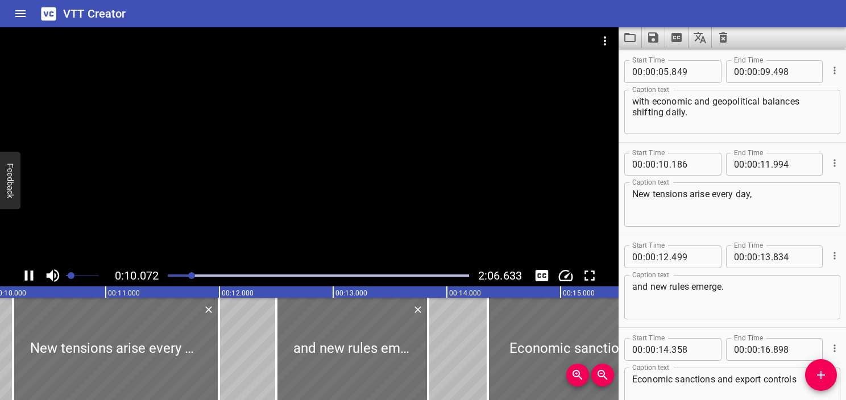
click at [71, 277] on span "Set video volume" at bounding box center [71, 275] width 7 height 7
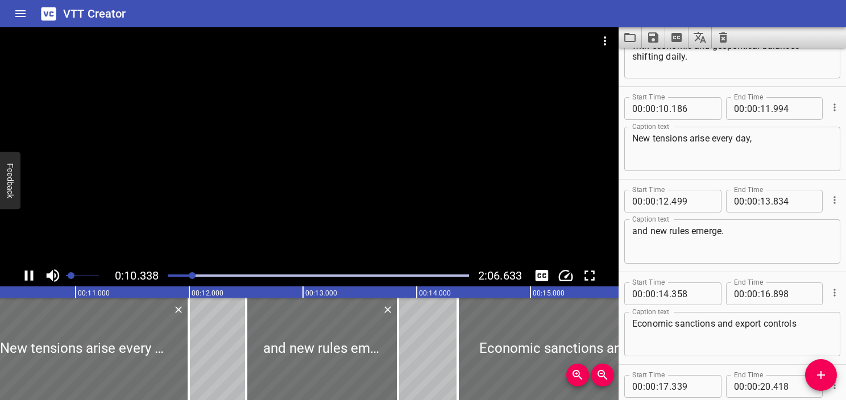
scroll to position [277, 0]
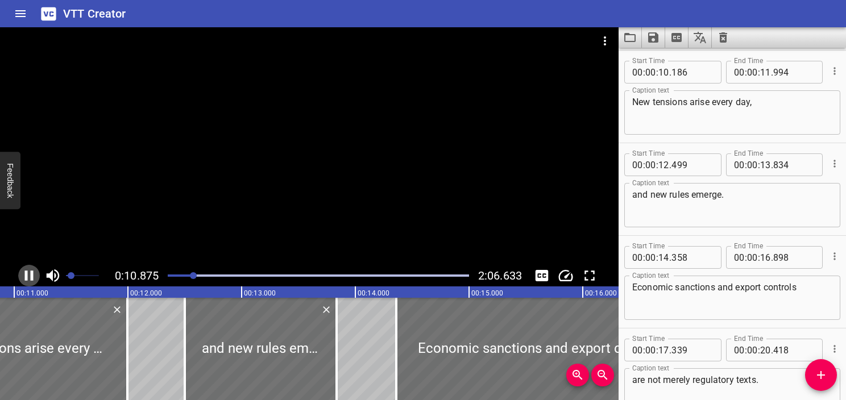
click at [26, 272] on icon "Play/Pause" at bounding box center [29, 276] width 9 height 10
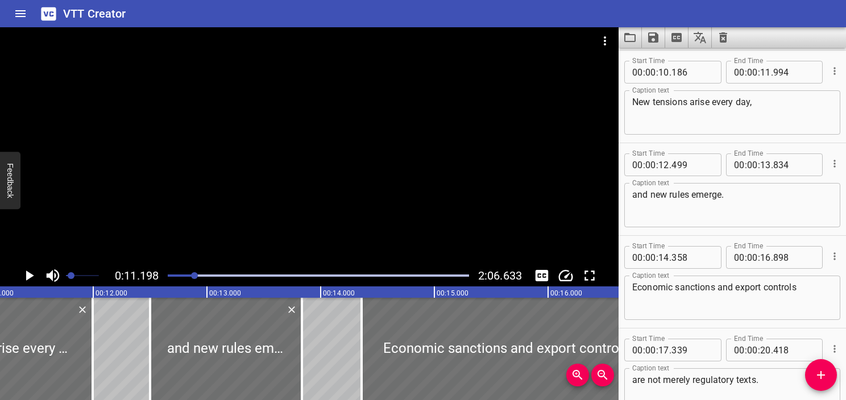
scroll to position [0, 1273]
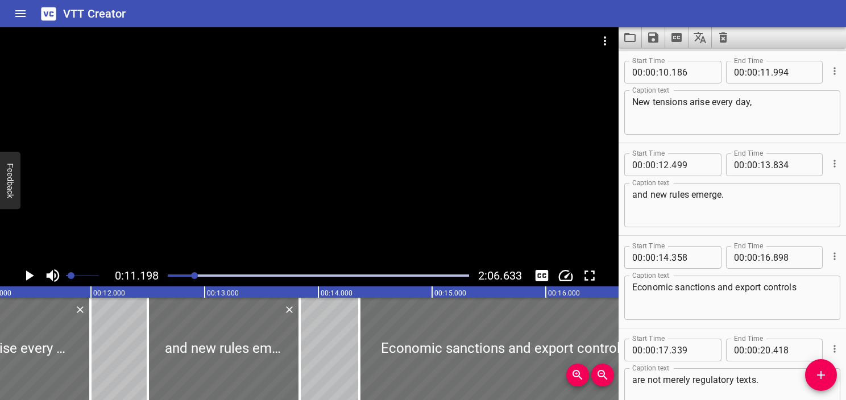
click at [26, 272] on icon "Play/Pause" at bounding box center [30, 276] width 8 height 10
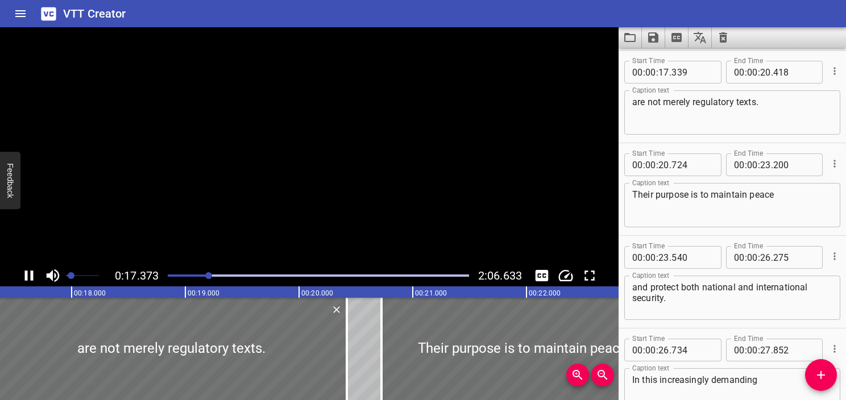
scroll to position [0, 0]
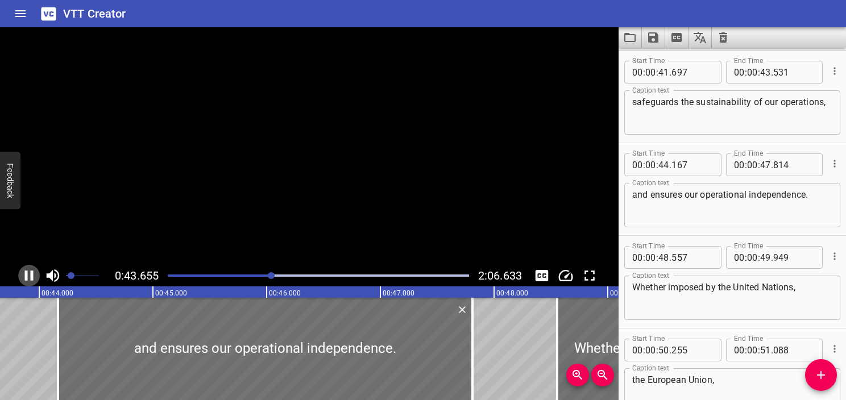
click at [26, 272] on icon "Play/Pause" at bounding box center [29, 276] width 9 height 10
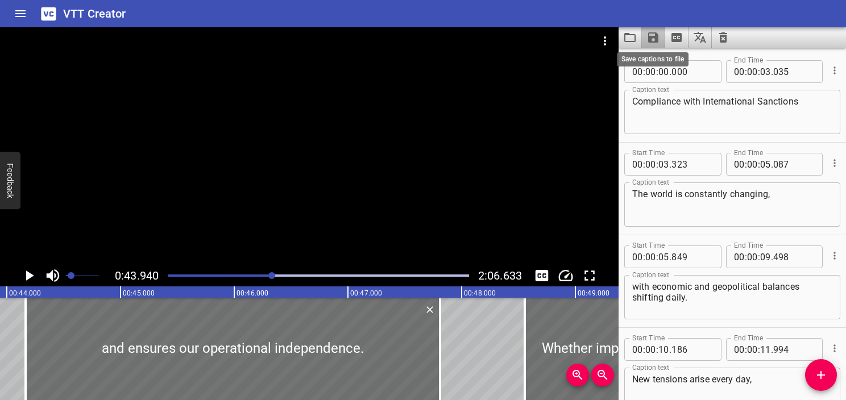
click at [408, 39] on icon "Save captions to file" at bounding box center [653, 37] width 10 height 10
click at [408, 64] on li "Save to VTT file" at bounding box center [684, 62] width 84 height 20
